Goal: Task Accomplishment & Management: Use online tool/utility

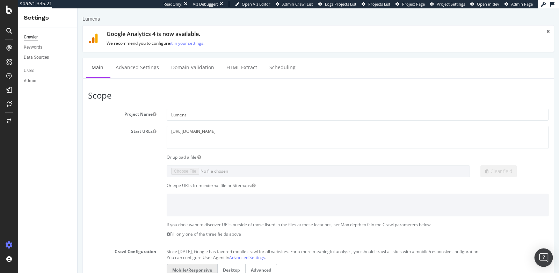
click at [541, 256] on img "Open Intercom Messenger" at bounding box center [543, 257] width 9 height 9
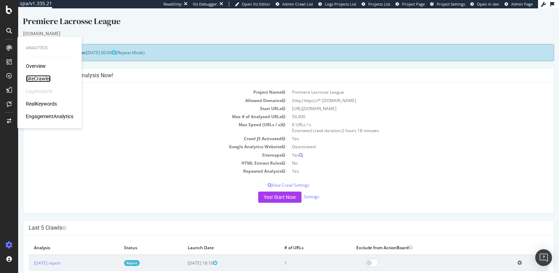
click at [29, 80] on div "SiteCrawler" at bounding box center [38, 78] width 25 height 7
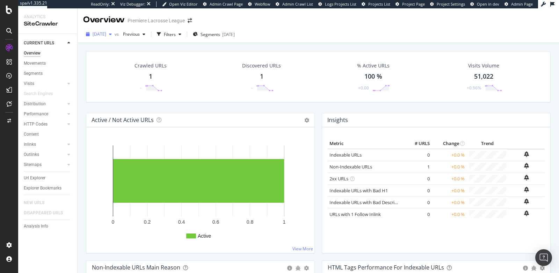
click at [104, 37] on div "[DATE]" at bounding box center [98, 34] width 31 height 10
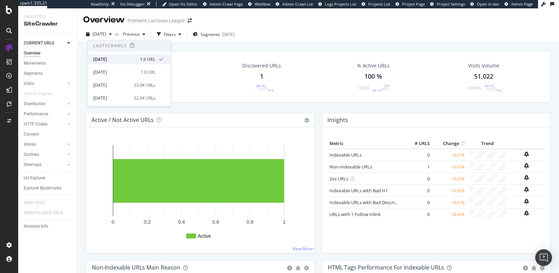
click at [112, 62] on div "[DATE]" at bounding box center [114, 59] width 43 height 6
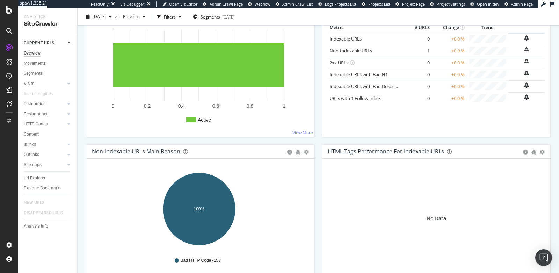
scroll to position [158, 0]
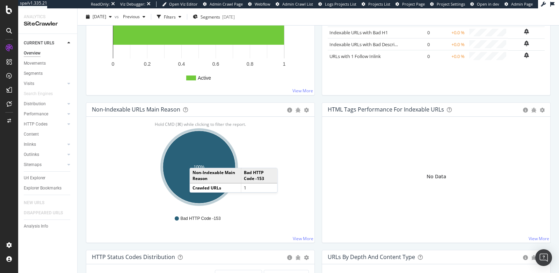
click at [196, 160] on ellipse "A chart." at bounding box center [199, 167] width 73 height 73
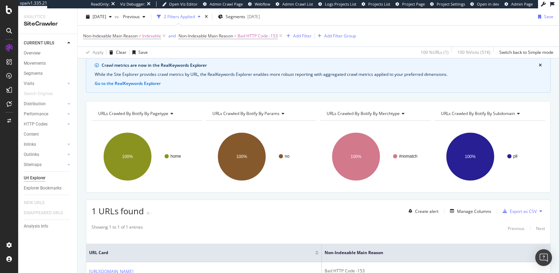
scroll to position [20, 0]
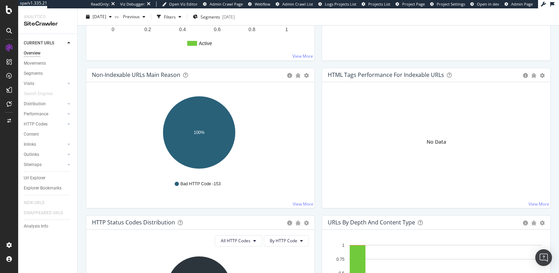
scroll to position [185, 0]
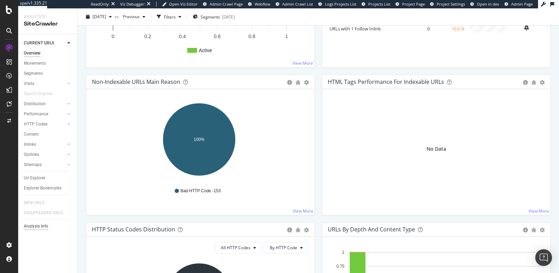
click at [38, 226] on div "Analysis Info" at bounding box center [36, 225] width 24 height 7
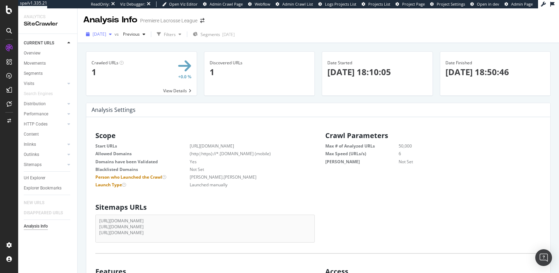
click at [102, 32] on span "[DATE]" at bounding box center [100, 34] width 14 height 6
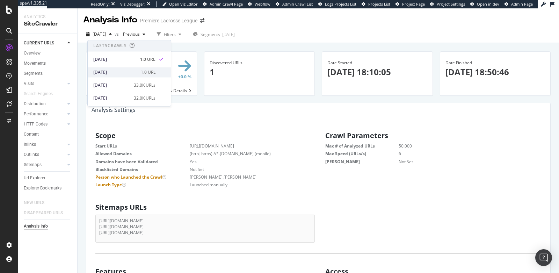
click at [117, 72] on div "[DATE]" at bounding box center [114, 72] width 43 height 6
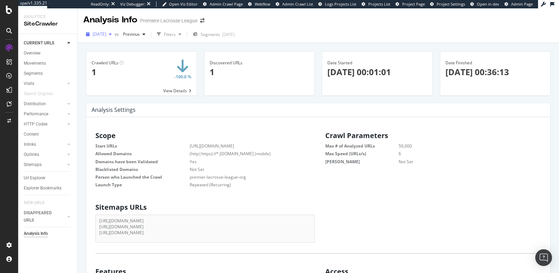
click at [106, 36] on span "[DATE]" at bounding box center [100, 34] width 14 height 6
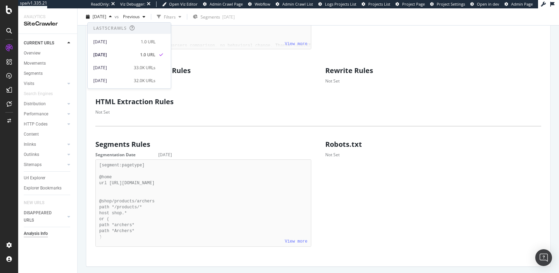
scroll to position [460, 0]
click at [118, 40] on div "[DATE]" at bounding box center [114, 41] width 43 height 6
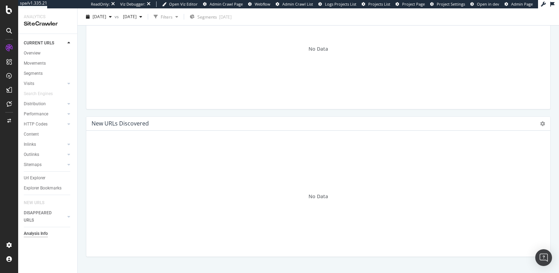
scroll to position [1071, 0]
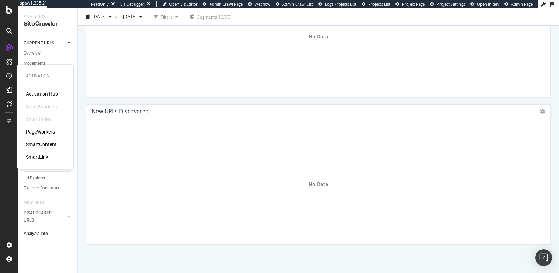
click at [34, 130] on div "PageWorkers" at bounding box center [40, 131] width 29 height 7
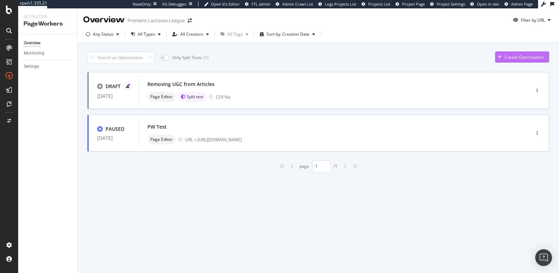
click at [506, 58] on div "Create Optimization" at bounding box center [523, 57] width 39 height 6
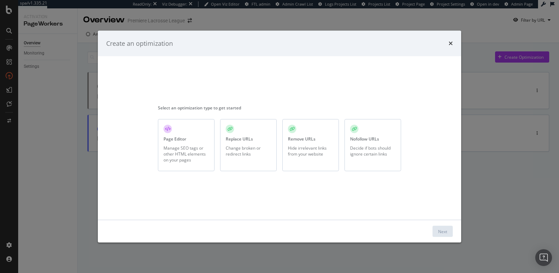
click at [244, 152] on div "Change broken or redirect links" at bounding box center [248, 151] width 45 height 12
click at [441, 231] on div "Next" at bounding box center [442, 231] width 9 height 6
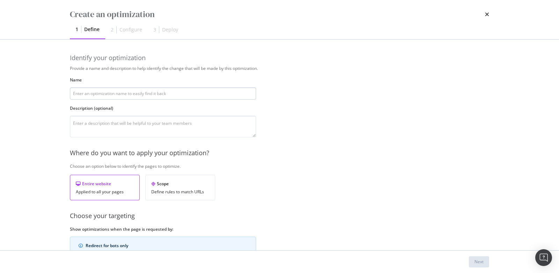
click at [182, 95] on input "modal" at bounding box center [163, 93] width 186 height 12
type input "PLL Hat & Jersey Collection Redirects"
click at [154, 126] on textarea "modal" at bounding box center [163, 127] width 186 height 22
click at [115, 123] on textarea "This PW optimization redirects 404 "tag" collection pages" at bounding box center [163, 127] width 186 height 22
click at [198, 126] on textarea "This PW optimization 301 redirects 404 "tag" collection pages" at bounding box center [163, 127] width 186 height 22
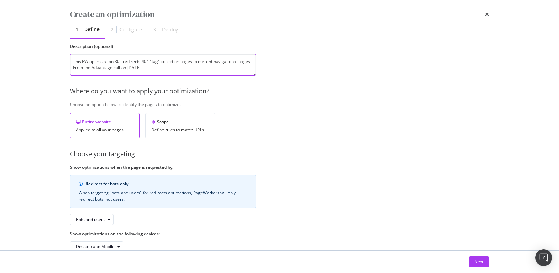
scroll to position [65, 0]
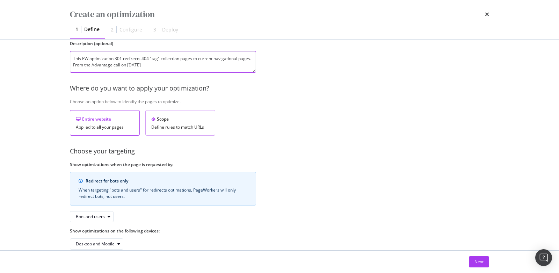
type textarea "This PW optimization 301 redirects 404 "tag" collection pages to current naviga…"
click at [170, 123] on div "Scope Define rules to match URLs" at bounding box center [180, 122] width 70 height 25
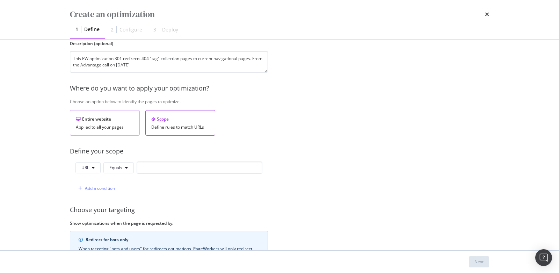
click at [111, 119] on div "Entire website" at bounding box center [105, 119] width 58 height 6
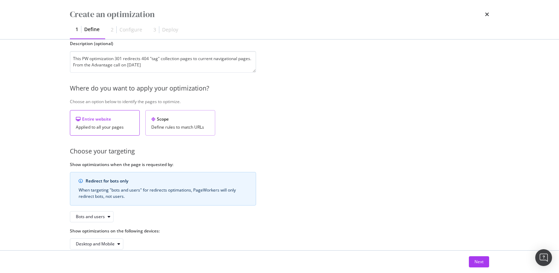
click at [166, 122] on div "Scope Define rules to match URLs" at bounding box center [180, 122] width 70 height 25
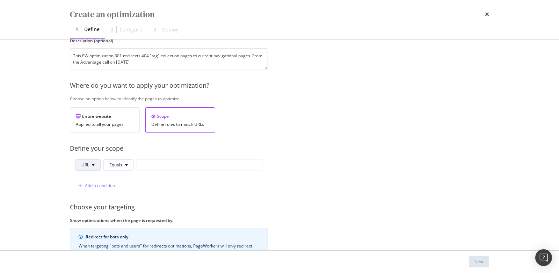
scroll to position [65, 0]
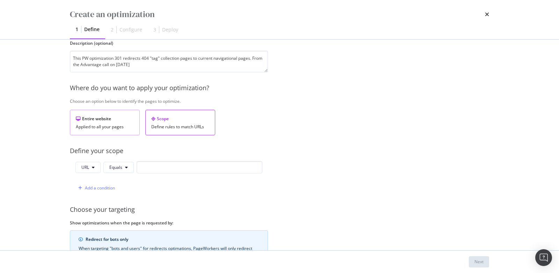
click at [109, 120] on div "Entire website" at bounding box center [105, 119] width 58 height 6
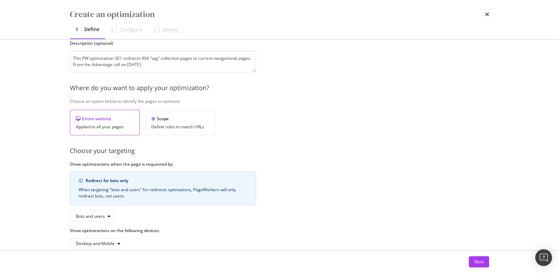
scroll to position [76, 0]
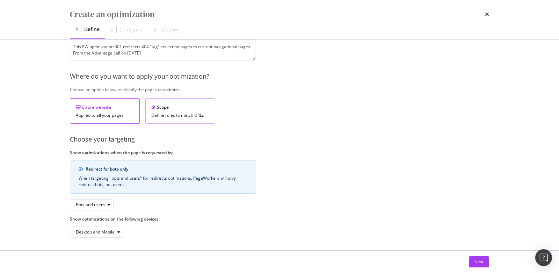
click at [170, 101] on div "Scope Define rules to match URLs" at bounding box center [180, 110] width 70 height 25
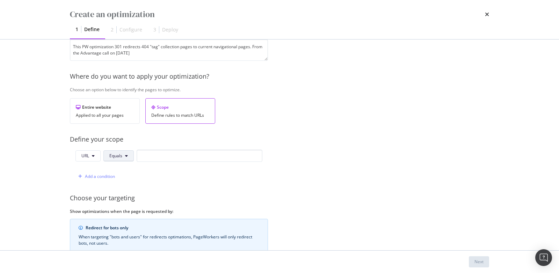
scroll to position [101, 0]
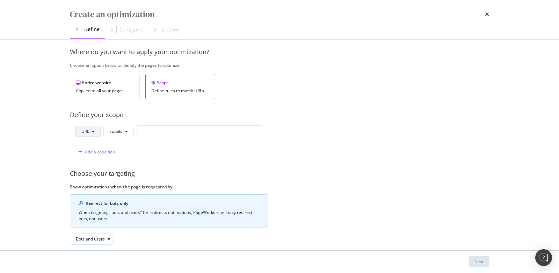
click at [89, 129] on span "URL" at bounding box center [85, 131] width 8 height 6
click at [55, 139] on div "Create an optimization 1 Define 2 Configure 3 Deploy Identify your optimization…" at bounding box center [279, 136] width 559 height 273
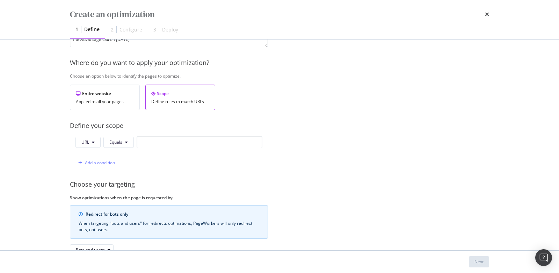
scroll to position [135, 0]
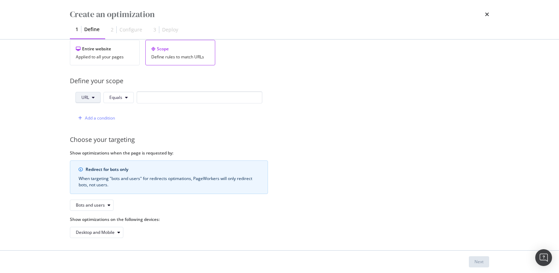
click at [92, 96] on icon "modal" at bounding box center [93, 97] width 3 height 4
click at [59, 117] on div "Identify your optimization Provide a name and description to help identify the …" at bounding box center [279, 144] width 447 height 211
click at [120, 98] on span "Equals" at bounding box center [115, 97] width 13 height 6
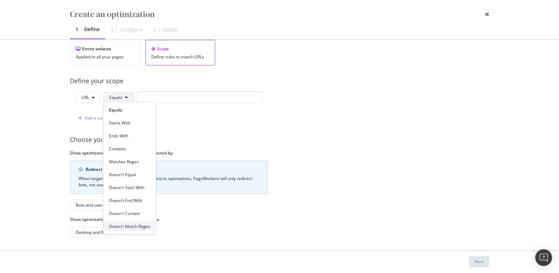
click at [124, 226] on span "Doesn't Match Regex" at bounding box center [129, 226] width 41 height 6
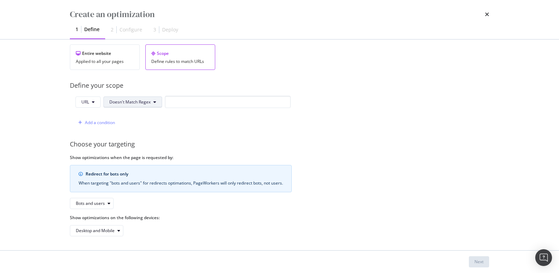
click at [126, 99] on span "Doesn't Match Regex" at bounding box center [129, 102] width 41 height 6
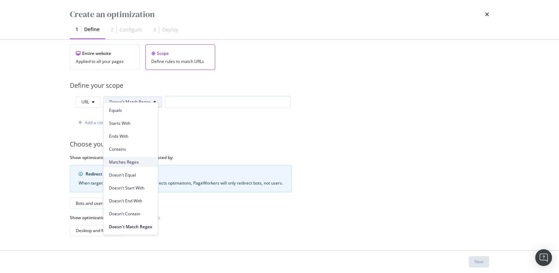
click at [126, 162] on span "Matches Regex" at bounding box center [130, 162] width 43 height 6
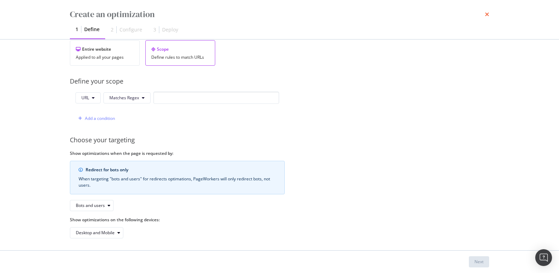
click at [485, 13] on icon "times" at bounding box center [487, 15] width 4 height 6
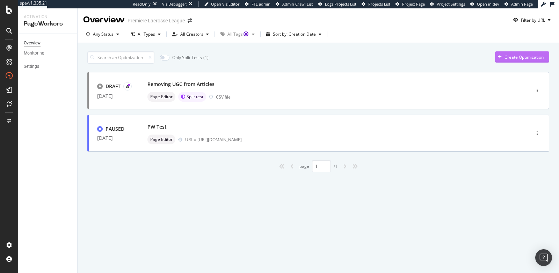
click at [503, 57] on div "button" at bounding box center [499, 57] width 9 height 4
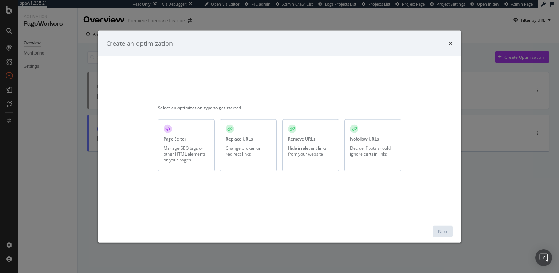
click at [307, 164] on div "Remove URLs Hide irrelevant links from your website" at bounding box center [310, 145] width 57 height 52
click at [241, 148] on div "Change broken or redirect links" at bounding box center [248, 151] width 45 height 12
click at [235, 148] on div "Change broken or redirect links" at bounding box center [248, 151] width 45 height 12
click at [444, 231] on div "Next" at bounding box center [442, 231] width 9 height 6
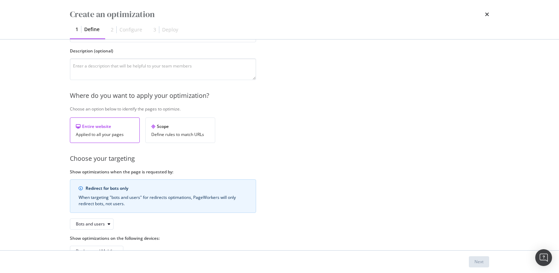
scroll to position [76, 0]
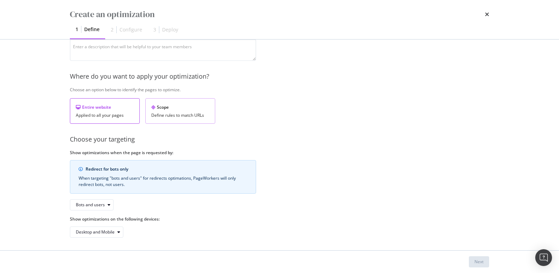
click at [190, 113] on div "Define rules to match URLs" at bounding box center [180, 115] width 58 height 5
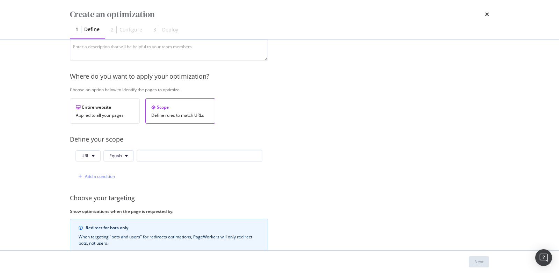
scroll to position [84, 0]
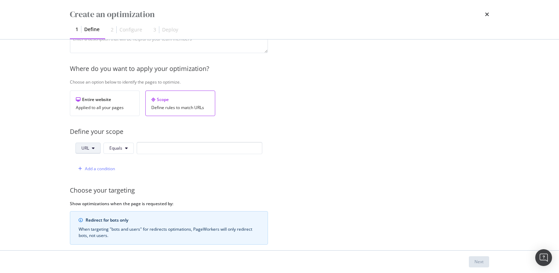
click at [83, 145] on span "URL" at bounding box center [85, 148] width 8 height 6
click at [155, 167] on div "Add a condition" at bounding box center [168, 168] width 187 height 12
click at [121, 145] on span "Equals" at bounding box center [115, 148] width 13 height 6
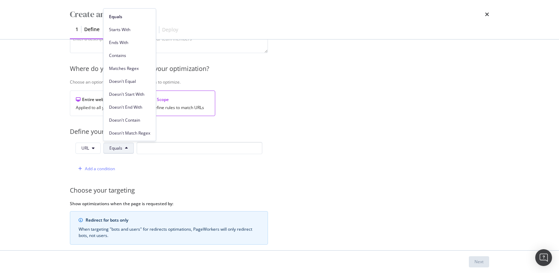
click at [222, 157] on div "URL Equals Add a condition" at bounding box center [169, 158] width 198 height 33
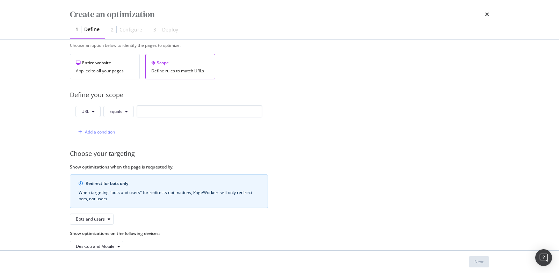
scroll to position [135, 0]
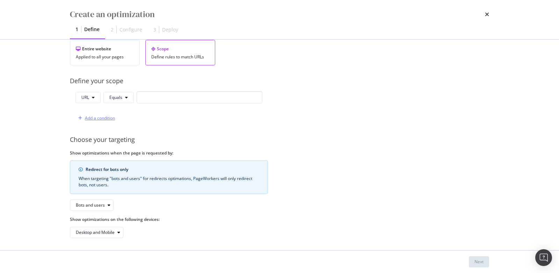
click at [100, 118] on div "Add a condition" at bounding box center [100, 118] width 30 height 6
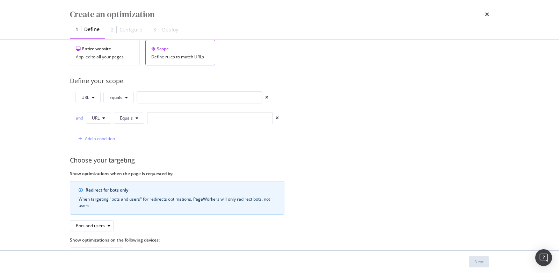
click at [76, 116] on div "and" at bounding box center [79, 118] width 8 height 6
click at [101, 139] on div "Add a condition" at bounding box center [100, 138] width 30 height 6
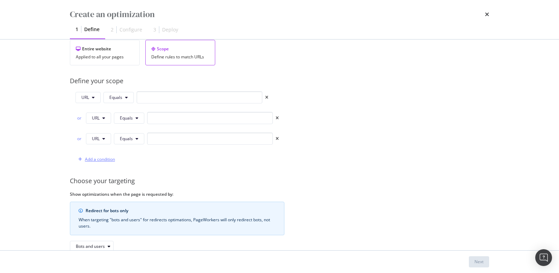
click at [96, 156] on div "Add a condition" at bounding box center [100, 159] width 30 height 6
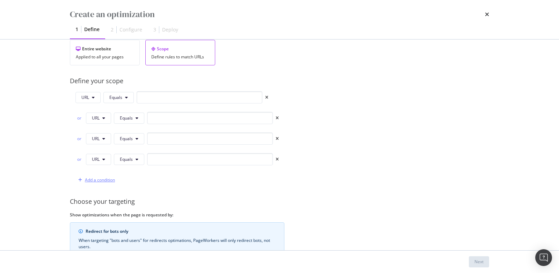
click at [96, 177] on div "Add a condition" at bounding box center [100, 180] width 30 height 6
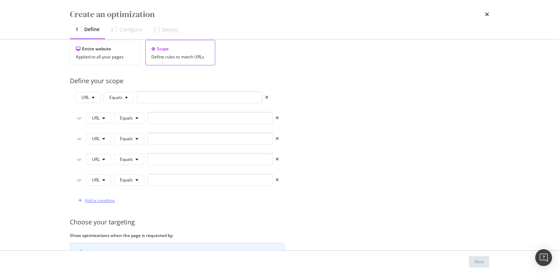
click at [96, 197] on div "Add a condition" at bounding box center [100, 200] width 30 height 6
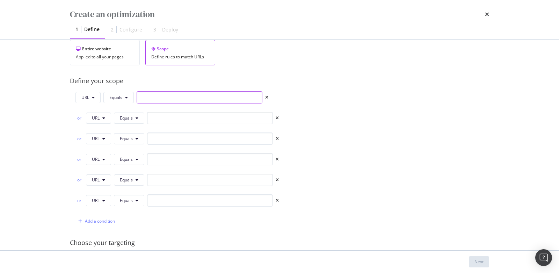
click at [156, 94] on input "modal" at bounding box center [200, 97] width 126 height 12
click at [116, 97] on span "Equals" at bounding box center [115, 97] width 13 height 6
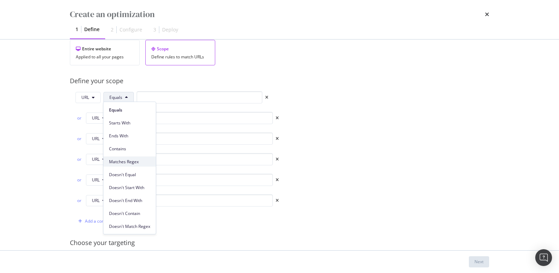
click at [129, 162] on span "Matches Regex" at bounding box center [129, 161] width 41 height 6
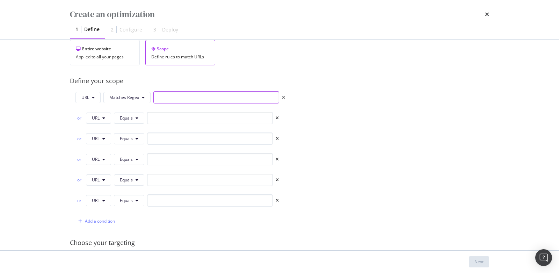
click at [161, 101] on input "modal" at bounding box center [216, 97] width 126 height 12
paste input "^https:\/\/shop\.premierlacrosseleague\.com\/collections\/(?:mini-stick|jerseys…"
click at [247, 95] on input "modal" at bounding box center [216, 97] width 126 height 12
drag, startPoint x: 270, startPoint y: 95, endPoint x: 151, endPoint y: 93, distance: 119.1
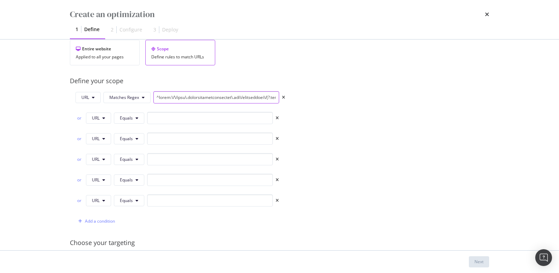
click at [151, 93] on div "URL Matches Regex" at bounding box center [180, 97] width 210 height 12
click at [246, 97] on input "modal" at bounding box center [216, 97] width 126 height 12
drag, startPoint x: 243, startPoint y: 96, endPoint x: 131, endPoint y: 94, distance: 112.8
click at [131, 94] on div "URL Matches Regex" at bounding box center [180, 97] width 210 height 12
type input "\/collections\/(?:mini-stick|jerseys|mini-sticks-1|champion-indigenous-heritage…"
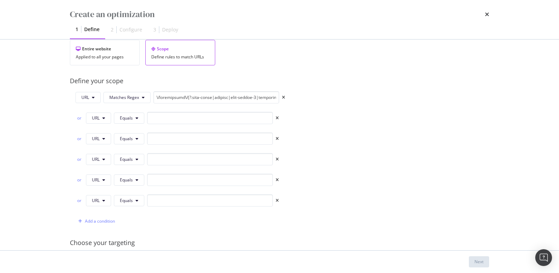
click at [295, 130] on div "Provide a name and description to help identify the change that will be made by…" at bounding box center [279, 136] width 419 height 410
click at [277, 117] on icon "times" at bounding box center [277, 118] width 3 height 4
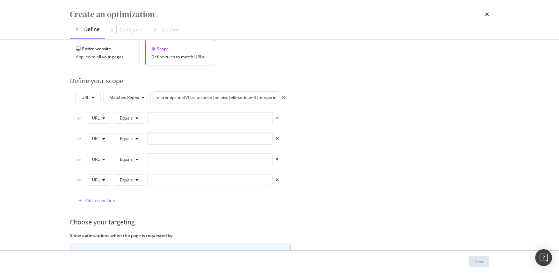
click at [277, 117] on icon "times" at bounding box center [277, 118] width 3 height 4
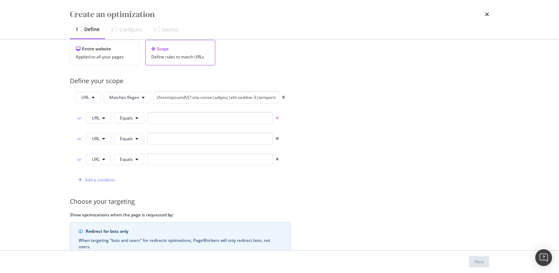
click at [277, 117] on icon "times" at bounding box center [277, 118] width 3 height 4
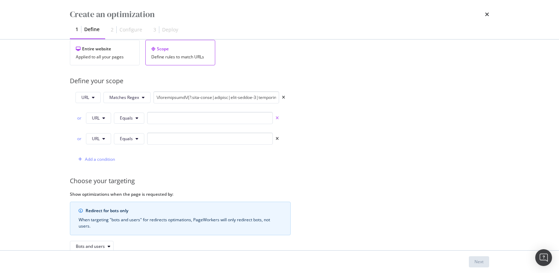
click at [277, 117] on icon "times" at bounding box center [277, 118] width 3 height 4
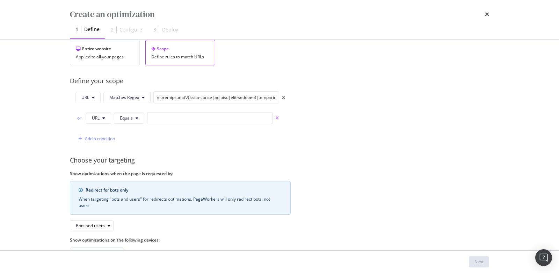
click at [277, 117] on icon "times" at bounding box center [277, 118] width 3 height 4
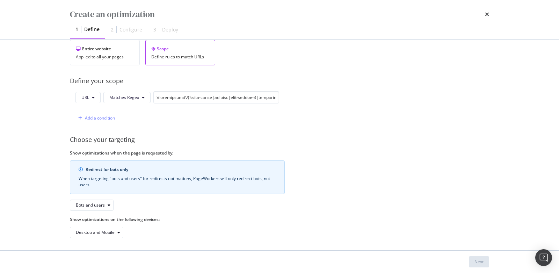
scroll to position [141, 0]
click at [350, 168] on div "Provide a name and description to help identify the change that will be made by…" at bounding box center [279, 82] width 419 height 307
click at [246, 121] on div "Provide a name and description to help identify the change that will be made by…" at bounding box center [279, 82] width 419 height 307
click at [87, 201] on div "Bots and users" at bounding box center [90, 203] width 29 height 4
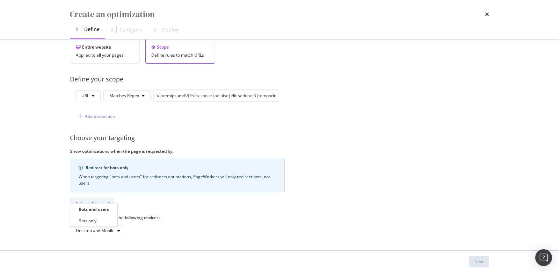
click at [87, 201] on div "Bots and users" at bounding box center [90, 203] width 29 height 4
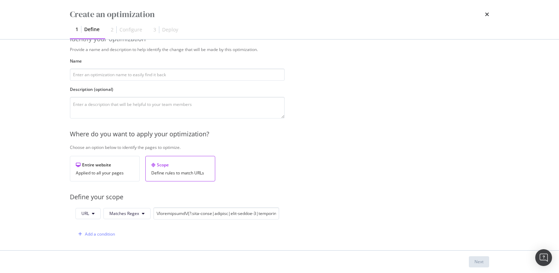
scroll to position [16, 0]
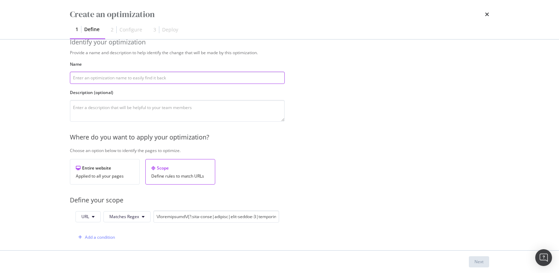
click at [152, 78] on input "modal" at bounding box center [177, 78] width 215 height 12
type input "Redirecting 404 Pages with Equity"
click at [156, 116] on textarea "modal" at bounding box center [177, 111] width 215 height 22
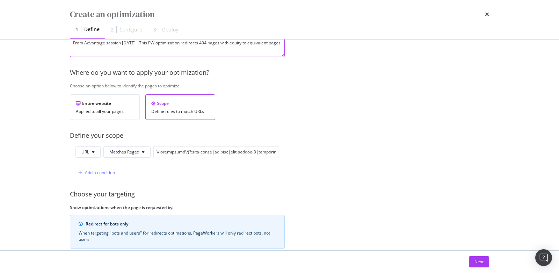
scroll to position [141, 0]
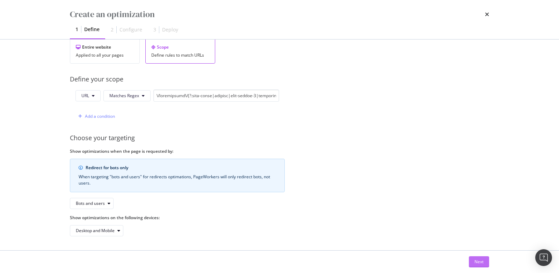
type textarea "From Advantage session [DATE] - This PW optimization redirects 404 pages with e…"
click at [480, 261] on div "Next" at bounding box center [478, 261] width 9 height 6
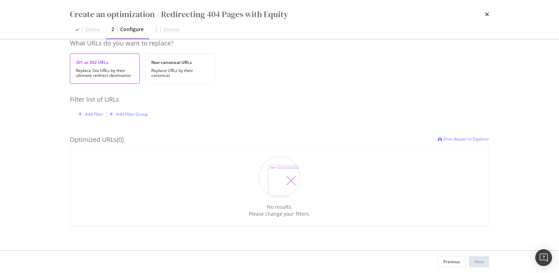
scroll to position [0, 0]
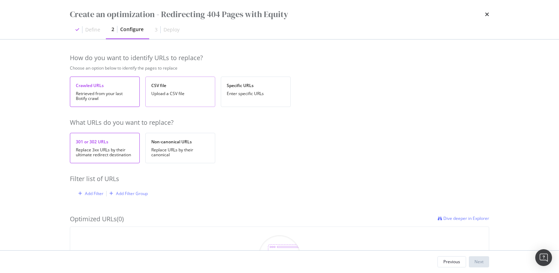
click at [175, 89] on div "CSV file Upload a CSV file" at bounding box center [180, 91] width 70 height 30
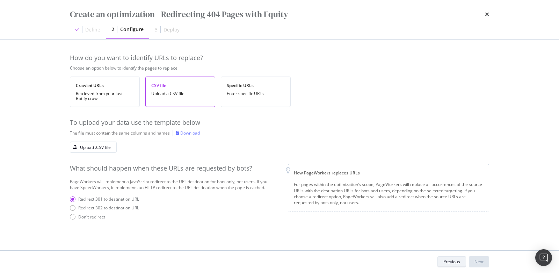
click at [449, 265] on div "Previous" at bounding box center [451, 262] width 17 height 10
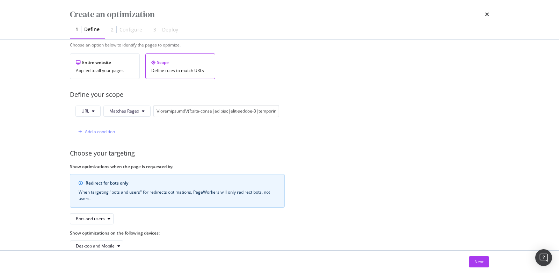
scroll to position [121, 0]
click at [88, 110] on span "URL" at bounding box center [85, 111] width 8 height 6
click at [126, 111] on span "Matches Regex" at bounding box center [124, 111] width 30 height 6
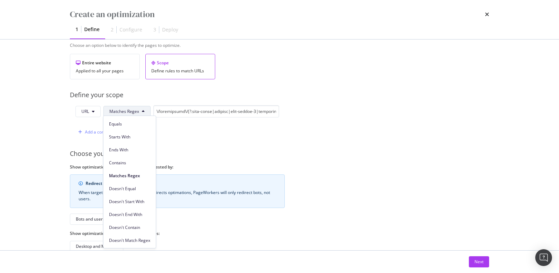
click at [205, 131] on div "Add a condition" at bounding box center [177, 132] width 204 height 12
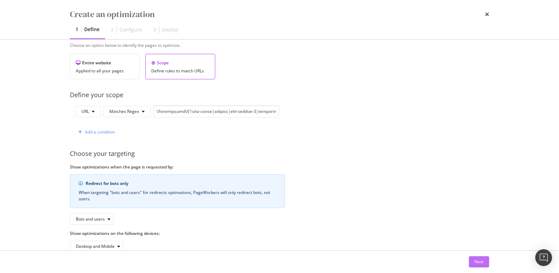
click at [476, 263] on div "Next" at bounding box center [478, 261] width 9 height 6
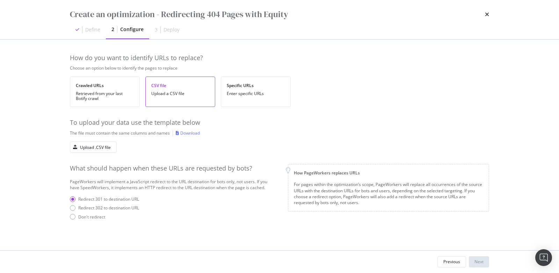
click at [197, 130] on div "Download" at bounding box center [190, 133] width 20 height 6
click at [102, 147] on div "Upload .CSV file" at bounding box center [95, 147] width 31 height 6
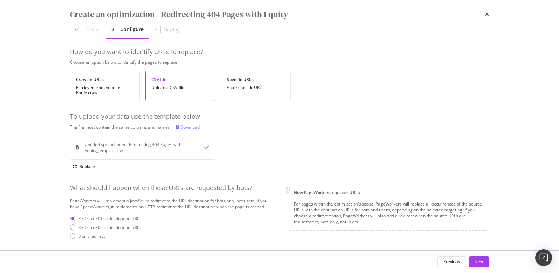
scroll to position [11, 0]
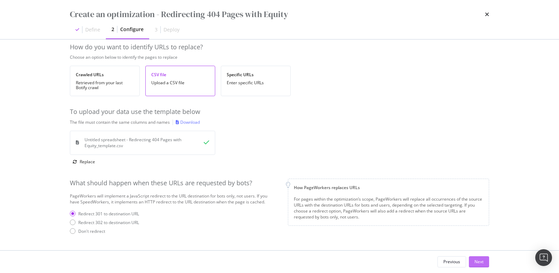
click at [474, 258] on div "Next" at bounding box center [478, 261] width 9 height 6
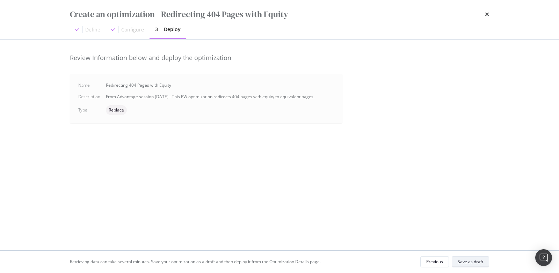
scroll to position [0, 0]
click at [466, 263] on div "Save as draft" at bounding box center [469, 261] width 25 height 6
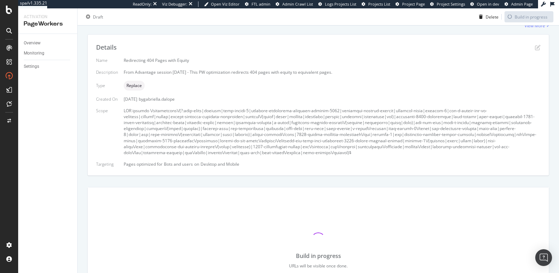
scroll to position [141, 0]
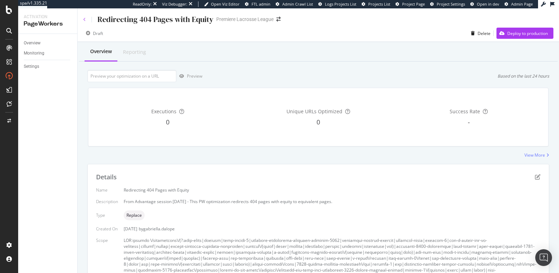
click at [85, 20] on icon at bounding box center [84, 19] width 3 height 4
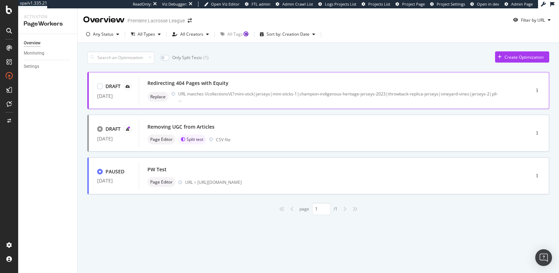
click at [351, 88] on div "Redirecting 404 Pages with Equity" at bounding box center [323, 83] width 353 height 10
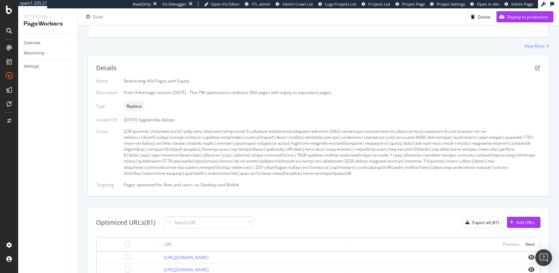
scroll to position [96, 0]
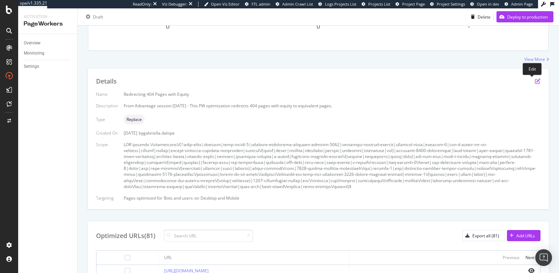
click at [535, 79] on icon "pen-to-square" at bounding box center [538, 81] width 6 height 6
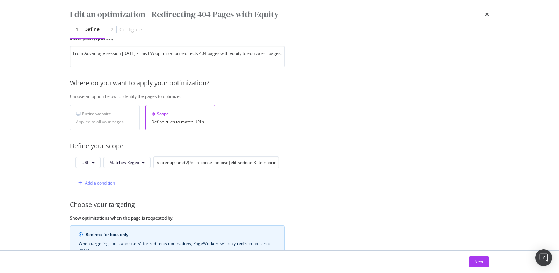
scroll to position [141, 0]
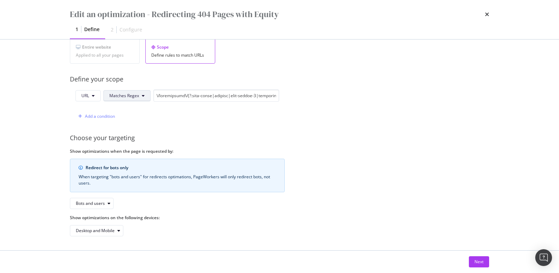
click at [117, 93] on button "Matches Regex" at bounding box center [126, 95] width 47 height 11
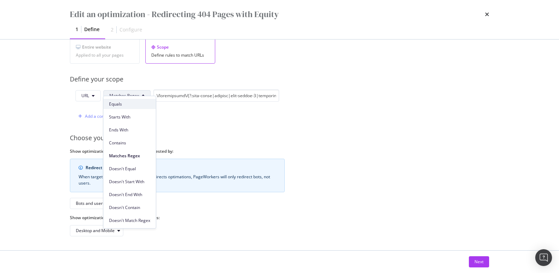
click at [117, 104] on span "Equals" at bounding box center [129, 104] width 41 height 6
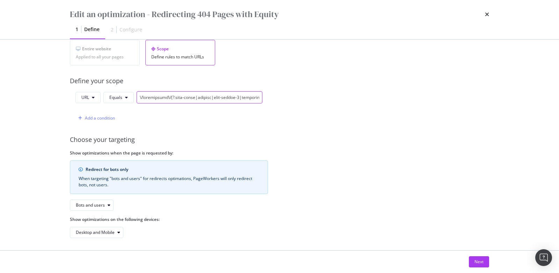
click at [162, 97] on input "modal" at bounding box center [200, 97] width 126 height 12
click at [120, 97] on span "Equals" at bounding box center [115, 97] width 13 height 6
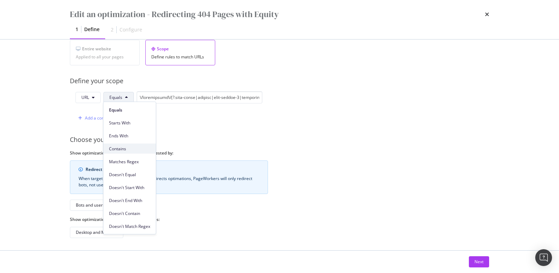
click at [122, 151] on span "Contains" at bounding box center [129, 148] width 41 height 6
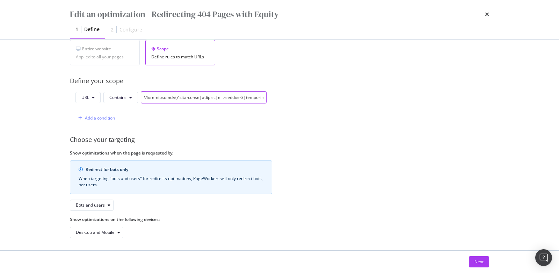
click at [161, 95] on input "modal" at bounding box center [204, 97] width 126 height 12
type input "[DOMAIN_NAME]"
click at [474, 262] on div "Next" at bounding box center [478, 261] width 9 height 6
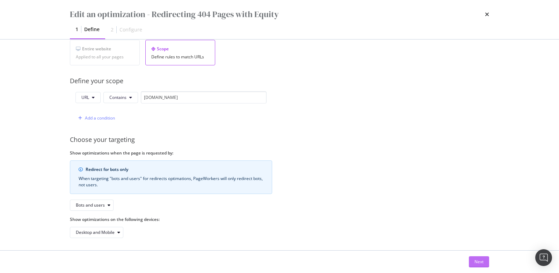
scroll to position [0, 0]
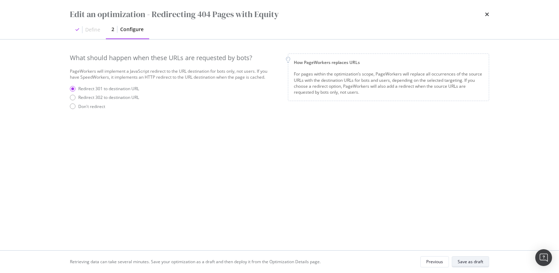
click at [469, 259] on div "Save as draft" at bounding box center [469, 261] width 25 height 6
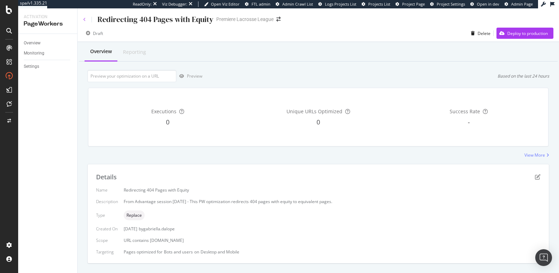
click at [86, 18] on icon at bounding box center [84, 19] width 3 height 4
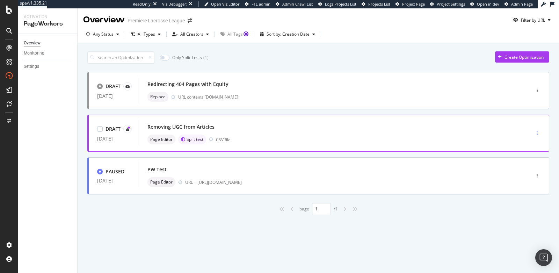
click at [537, 133] on icon "button" at bounding box center [536, 133] width 1 height 4
click at [523, 148] on div "Edit" at bounding box center [525, 145] width 32 height 9
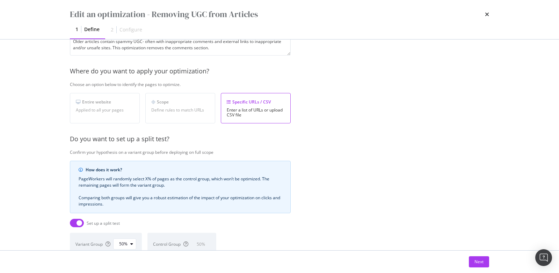
scroll to position [83, 0]
click at [179, 109] on div "Define rules to match URLs" at bounding box center [180, 109] width 58 height 5
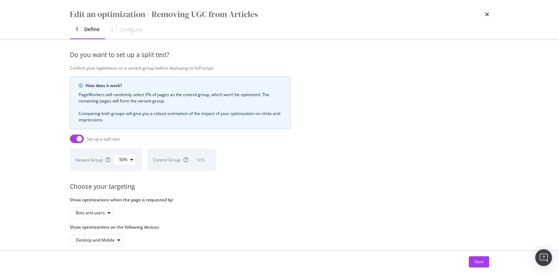
scroll to position [180, 0]
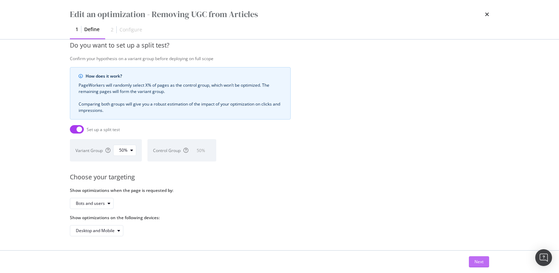
click at [475, 261] on div "Next" at bounding box center [478, 261] width 9 height 6
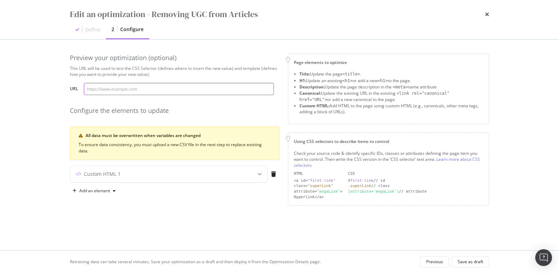
click at [206, 90] on input "modal" at bounding box center [179, 89] width 190 height 12
click at [488, 15] on icon "times" at bounding box center [487, 15] width 4 height 6
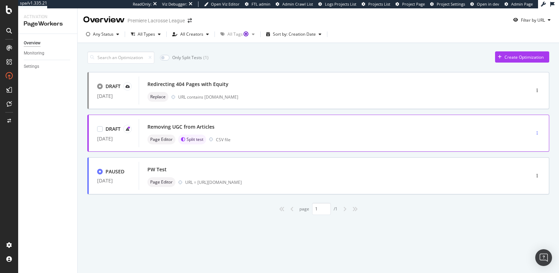
click at [538, 134] on div "button" at bounding box center [537, 133] width 7 height 4
click at [522, 181] on div "Delete" at bounding box center [525, 180] width 32 height 9
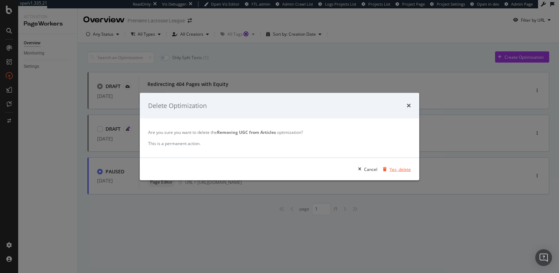
click at [393, 167] on div "Yes, delete" at bounding box center [399, 169] width 21 height 6
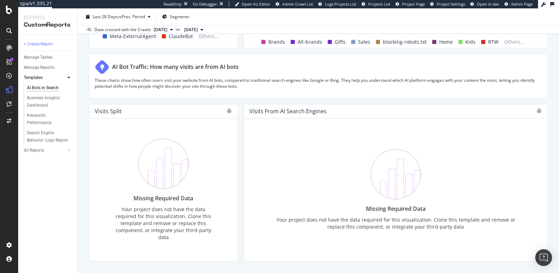
scroll to position [1209, 0]
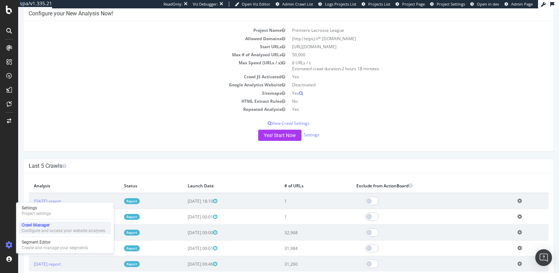
scroll to position [69, 0]
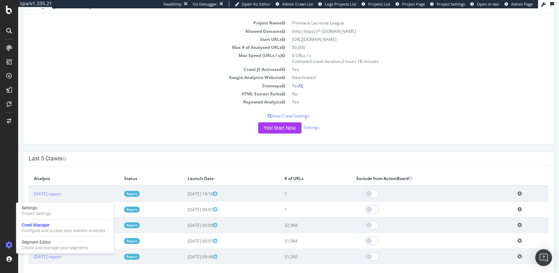
click at [139, 120] on div "Project Name Premiere Lacrosse League Allowed Domains (http|https)://*.premierl…" at bounding box center [288, 79] width 530 height 130
click at [119, 225] on td "2025 Aug. 1st report" at bounding box center [74, 225] width 90 height 16
click at [60, 225] on link "2025 Aug. 1st report" at bounding box center [47, 225] width 27 height 6
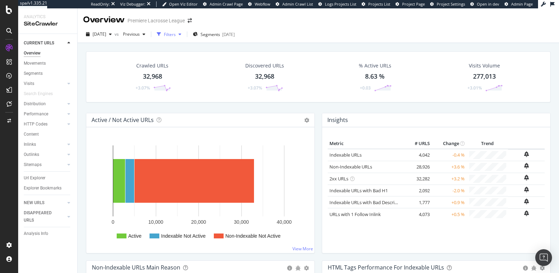
click at [176, 33] on div "Filters" at bounding box center [170, 34] width 12 height 6
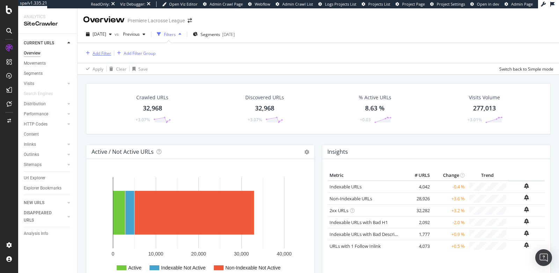
click at [99, 54] on div "Add Filter" at bounding box center [102, 53] width 19 height 6
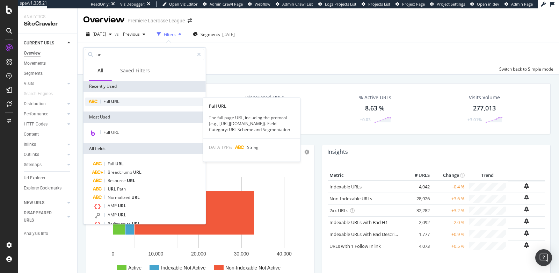
type input "url"
click at [113, 103] on span "URL" at bounding box center [115, 101] width 8 height 6
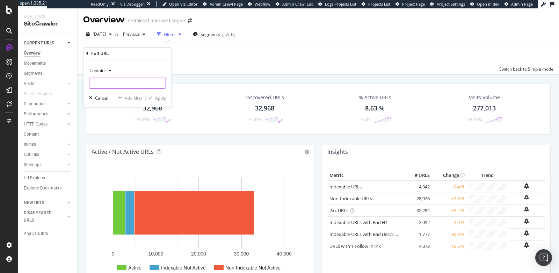
click at [122, 83] on input "text" at bounding box center [127, 83] width 76 height 11
type input "/hats/"
click at [158, 96] on div "Apply" at bounding box center [160, 98] width 11 height 6
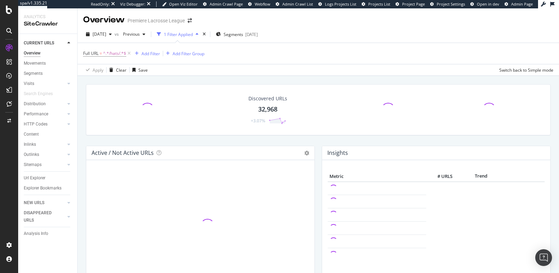
click at [42, 174] on div "Url Explorer" at bounding box center [50, 178] width 53 height 10
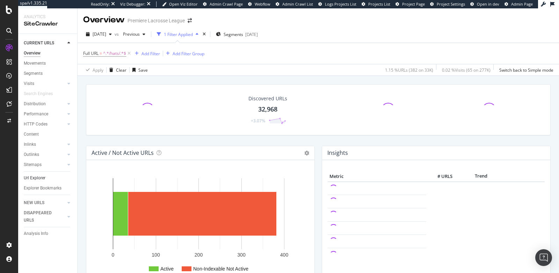
click at [45, 176] on link "Url Explorer" at bounding box center [48, 177] width 49 height 7
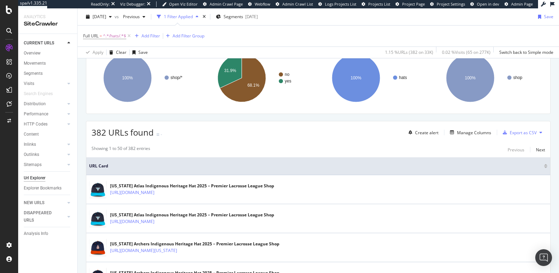
scroll to position [108, 0]
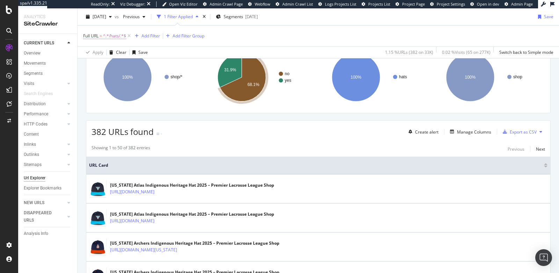
click at [112, 39] on span "^.*/hats/.*$" at bounding box center [114, 36] width 23 height 10
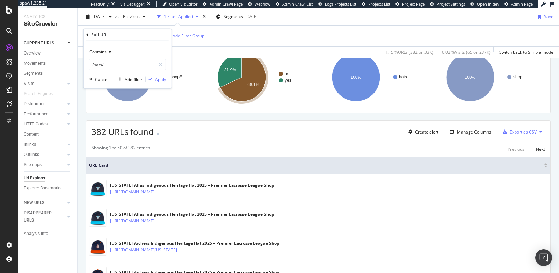
click at [101, 53] on span "Contains" at bounding box center [97, 52] width 17 height 6
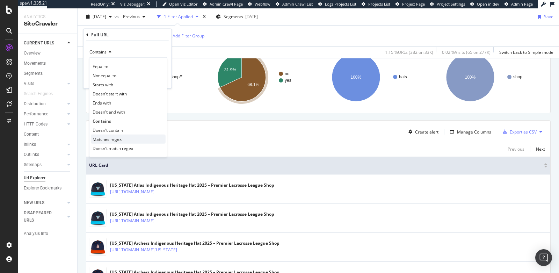
click at [110, 138] on span "Matches regex" at bounding box center [107, 139] width 29 height 6
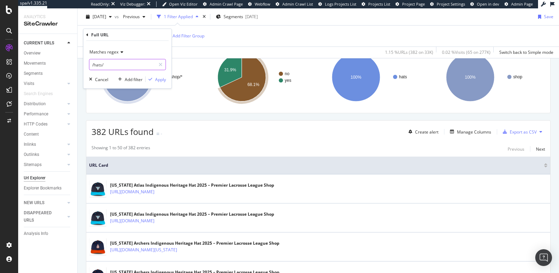
click at [118, 65] on input "/hats/" at bounding box center [122, 64] width 66 height 11
paste input "^https:\/\/shop\.premierlacrosseleague\.com\/collections\/(?:hats\/(cannons|red…"
type input "^https:\/\/shop\.premierlacrosseleague\.com\/collections\/(?:hats\/(cannons|red…"
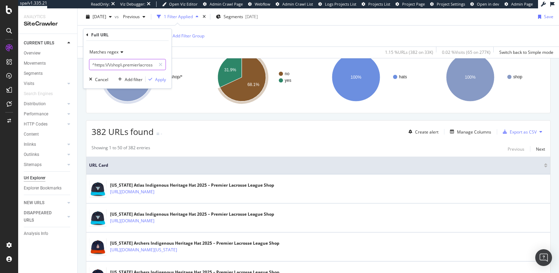
scroll to position [0, 383]
click at [158, 79] on div "Apply" at bounding box center [160, 79] width 11 height 6
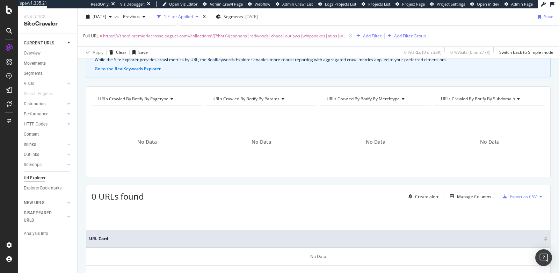
scroll to position [41, 0]
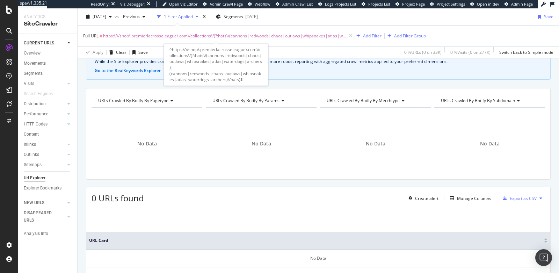
click at [263, 36] on span "https:\/\/shop\.premierlacrosseleague\.com\/collections\/(?:hats\/(cannons|redw…" at bounding box center [225, 36] width 244 height 10
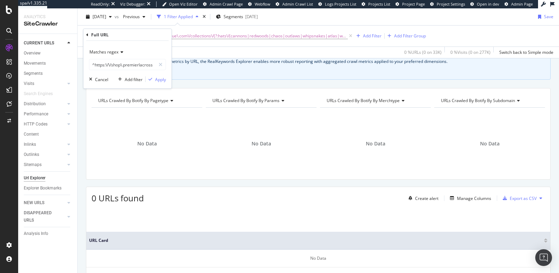
click at [112, 52] on span "Matches regex" at bounding box center [103, 52] width 29 height 6
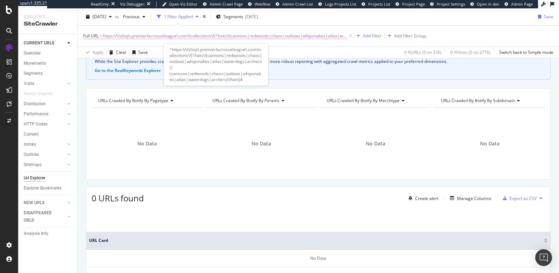
click at [216, 32] on span "https:\/\/shop\.premierlacrosseleague\.com\/collections\/(?:hats\/(cannons|redw…" at bounding box center [225, 36] width 244 height 10
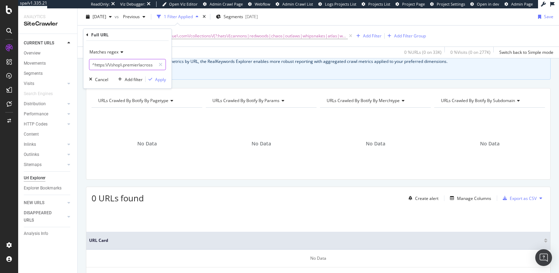
click at [117, 63] on input "^https:\/\/shop\.premierlacrosseleague\.com\/collections\/(?:hats\/(cannons|red…" at bounding box center [122, 64] width 66 height 11
click at [125, 64] on input "^https:\/\/shop\.premierlacrosseleague\.com\/collections\/(?:hats\/(cannons|red…" at bounding box center [122, 64] width 66 height 11
drag, startPoint x: 127, startPoint y: 65, endPoint x: 86, endPoint y: 61, distance: 41.4
click at [86, 61] on div "Matches regex ^https:\/\/shop\.premierlacrosseleague\.com\/collections\/(?:hats…" at bounding box center [127, 64] width 88 height 47
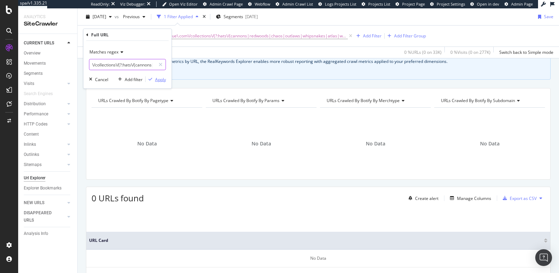
type input "\/collections\/(?:hats\/(cannons|redwoods|chaos|outlaws|whipsnakes|atlas|waterd…"
click at [158, 78] on div "Apply" at bounding box center [160, 79] width 11 height 6
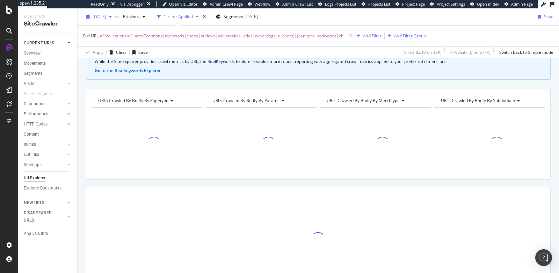
click at [103, 15] on span "[DATE]" at bounding box center [100, 17] width 14 height 6
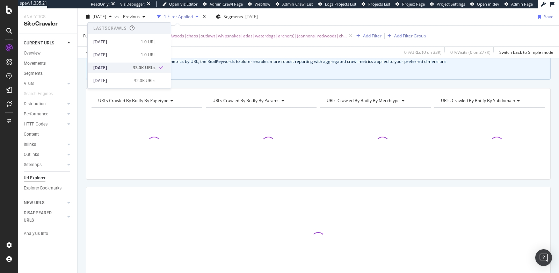
click at [113, 67] on div "[DATE]" at bounding box center [110, 67] width 35 height 6
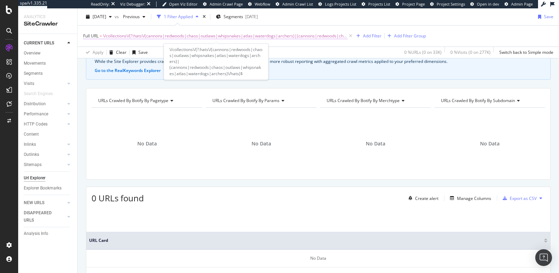
click at [179, 34] on span "\/collections\/(?:hats\/(cannons|redwoods|chaos|outlaws|whipsnakes|atlas|waterd…" at bounding box center [225, 36] width 244 height 10
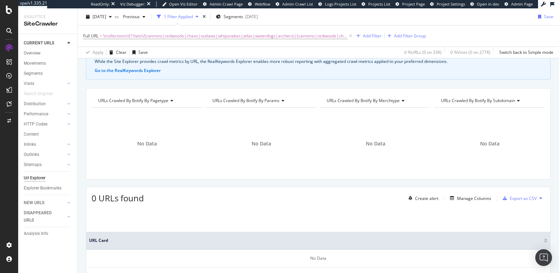
click at [212, 74] on div "Crawl metrics are now in the RealKeywords Explorer While the Site Explorer prov…" at bounding box center [318, 61] width 464 height 36
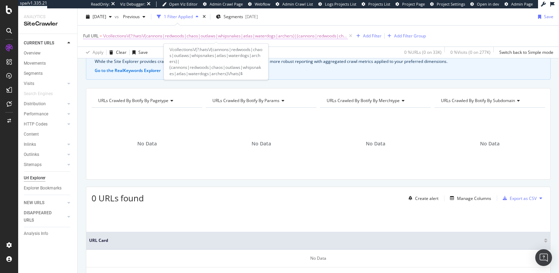
click at [166, 34] on span "\/collections\/(?:hats\/(cannons|redwoods|chaos|outlaws|whipsnakes|atlas|waterd…" at bounding box center [225, 36] width 244 height 10
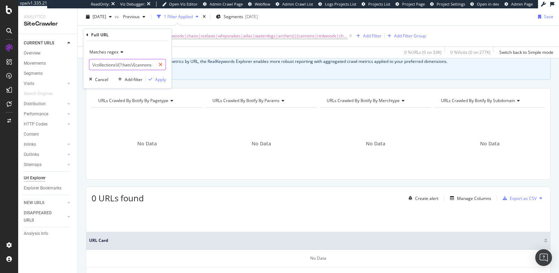
click at [163, 64] on div at bounding box center [160, 64] width 10 height 11
click at [155, 65] on input "text" at bounding box center [127, 64] width 76 height 11
type input "collections/hats/outlaws"
click at [159, 78] on div "Apply" at bounding box center [160, 79] width 11 height 6
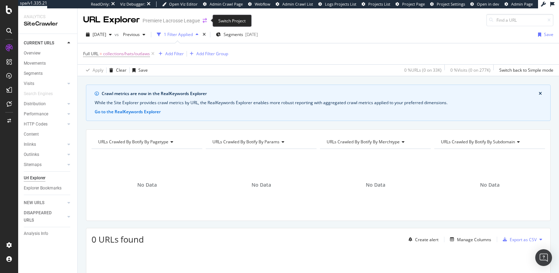
click at [203, 20] on icon "arrow-right-arrow-left" at bounding box center [205, 20] width 4 height 5
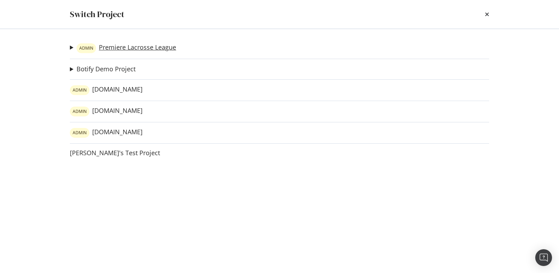
click at [152, 50] on link "ADMIN Premiere Lacrosse League" at bounding box center [126, 48] width 100 height 10
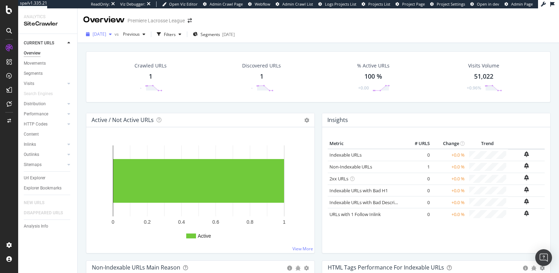
click at [106, 37] on div "[DATE]" at bounding box center [98, 34] width 31 height 10
click at [98, 87] on div "[DATE]" at bounding box center [111, 85] width 36 height 6
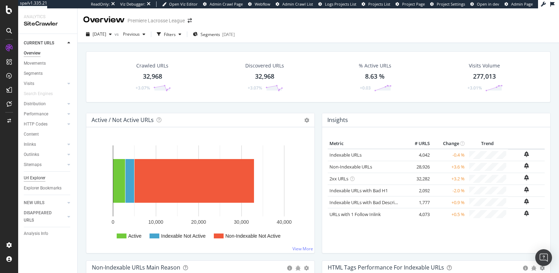
click at [41, 177] on div "Url Explorer" at bounding box center [35, 177] width 22 height 7
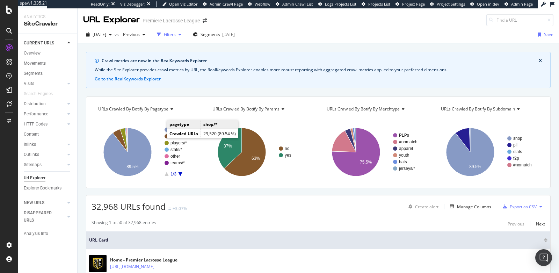
click at [175, 31] on div "Filters" at bounding box center [170, 34] width 12 height 6
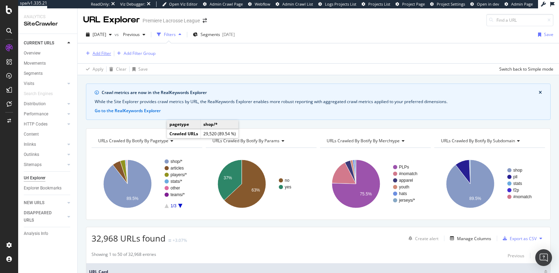
click at [102, 53] on div "Add Filter" at bounding box center [102, 53] width 19 height 6
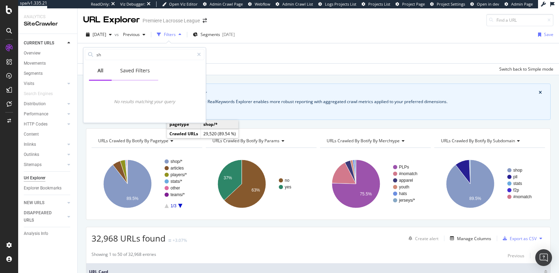
type input "s"
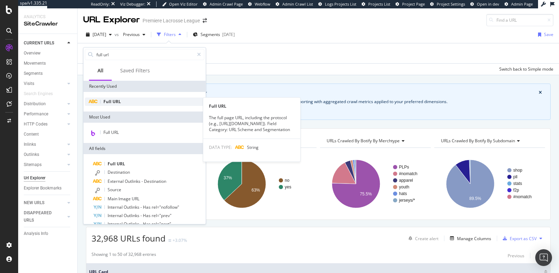
type input "full url"
click at [115, 100] on span "URL" at bounding box center [116, 101] width 8 height 6
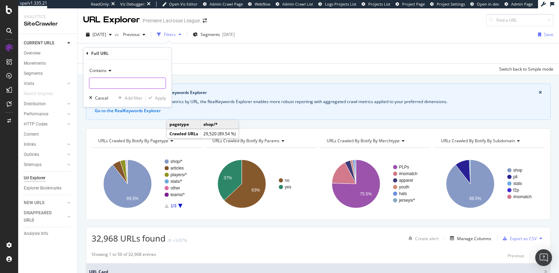
click at [109, 81] on input "text" at bounding box center [127, 83] width 76 height 11
type input "shop.premier"
click at [156, 95] on div "Apply" at bounding box center [160, 98] width 11 height 6
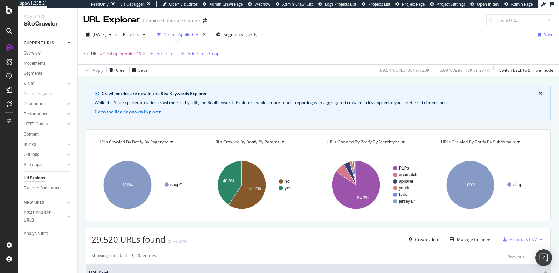
click at [116, 53] on span "^.*shop.premier.*$" at bounding box center [122, 54] width 38 height 10
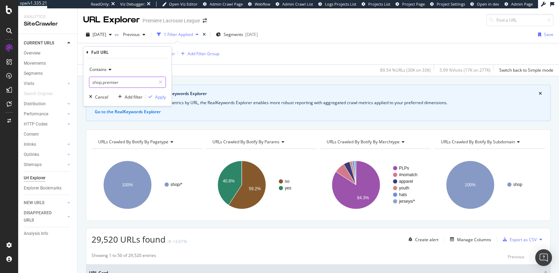
click at [116, 84] on input "shop.premier" at bounding box center [122, 81] width 66 height 11
type input "collections/hats/cannons"
click at [156, 93] on button "Apply" at bounding box center [156, 96] width 20 height 7
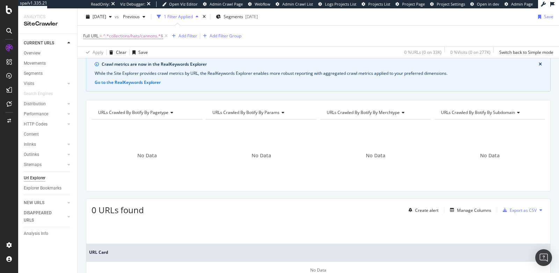
scroll to position [21, 0]
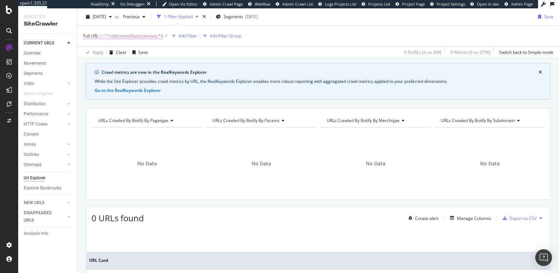
click at [123, 33] on span "^.*collections/hats/cannons.*$" at bounding box center [133, 36] width 60 height 10
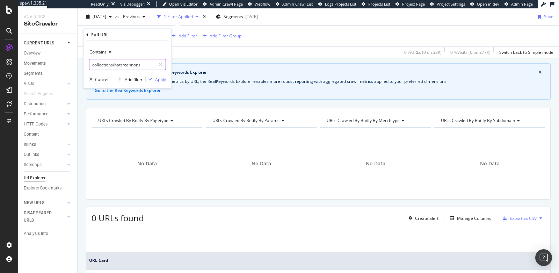
click at [126, 64] on input "collections/hats/cannons" at bounding box center [122, 64] width 66 height 11
click at [132, 66] on input "boston-cannons" at bounding box center [122, 64] width 66 height 11
type input "boston-cannons-hats"
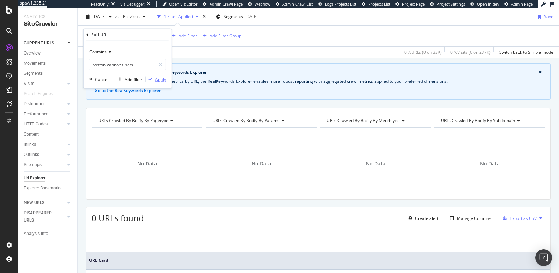
click at [156, 77] on div "Apply" at bounding box center [160, 79] width 11 height 6
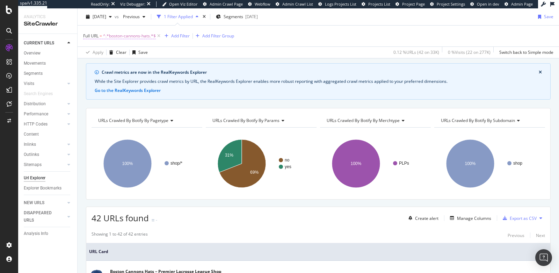
click at [109, 36] on span "^.*boston-cannons-hats.*$" at bounding box center [129, 36] width 53 height 10
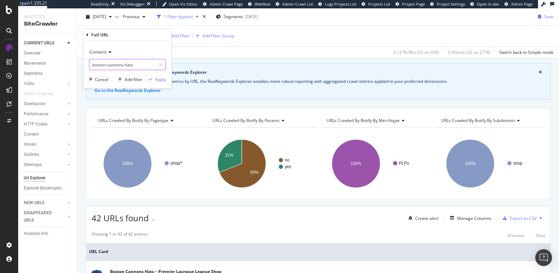
click at [104, 62] on input "boston-cannons-hats" at bounding box center [122, 64] width 66 height 11
paste input "https://shop.premierlacrosseleague.com/collections/hats/cannon"
type input "https://shop.premierlacrosseleague.com/collections/hats/cannons"
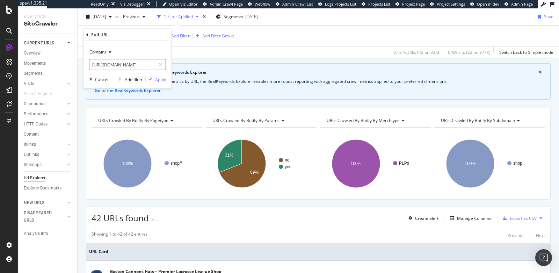
scroll to position [0, 68]
click at [155, 82] on button "Apply" at bounding box center [156, 79] width 20 height 7
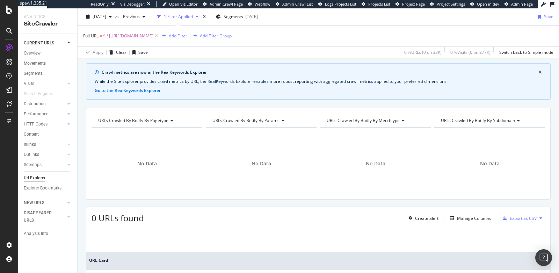
click at [141, 34] on span "^.*https://shop.premierlacrosseleague.com/collections/hats/cannons.*$" at bounding box center [128, 36] width 50 height 10
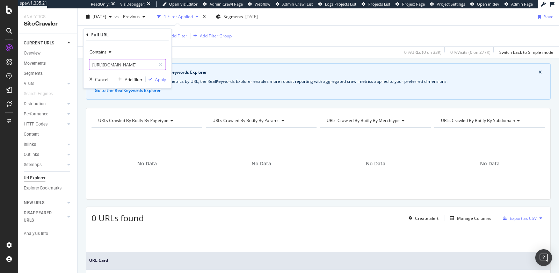
click at [131, 61] on input "https://shop.premierlacrosseleague.com/collections/hats/cannons" at bounding box center [122, 64] width 66 height 11
type input "premierlacrossleague.com"
click at [157, 78] on div "Apply" at bounding box center [160, 79] width 11 height 6
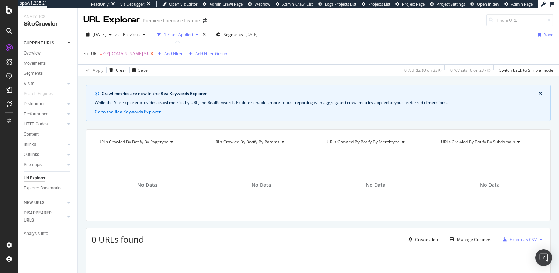
click at [155, 52] on icon at bounding box center [152, 53] width 6 height 7
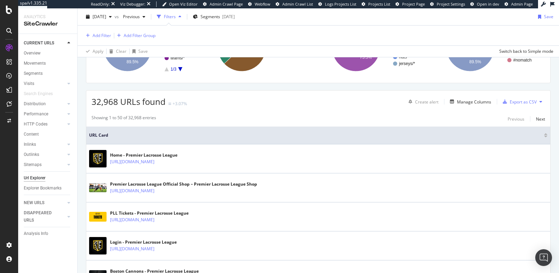
scroll to position [137, 0]
click at [98, 33] on div "Add Filter" at bounding box center [102, 35] width 19 height 6
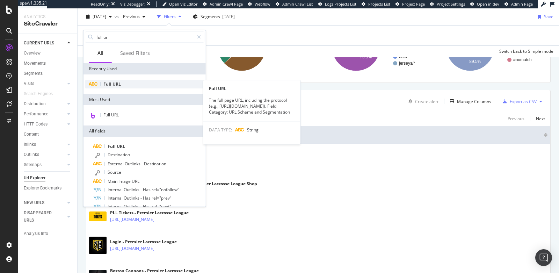
click at [109, 85] on span "Full" at bounding box center [107, 84] width 9 height 6
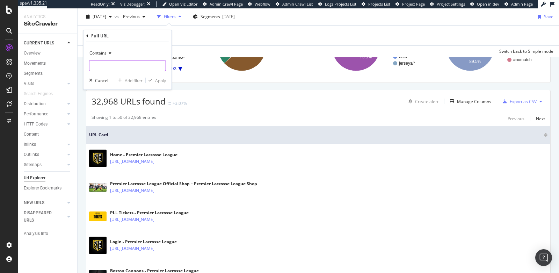
click at [105, 70] on input "text" at bounding box center [127, 65] width 76 height 11
type input "[DOMAIN_NAME]"
click at [155, 81] on div "Apply" at bounding box center [160, 81] width 11 height 6
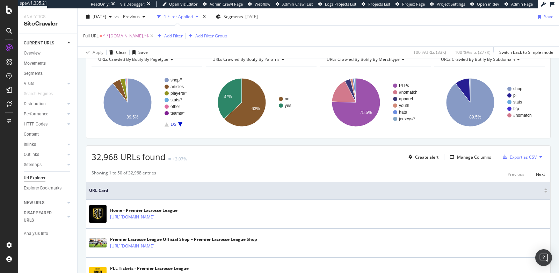
scroll to position [138, 0]
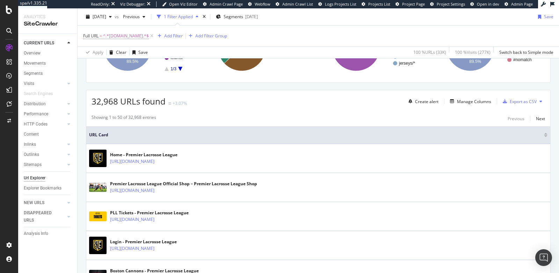
click at [139, 34] on span "^.*premierlacrosseleague.com.*$" at bounding box center [126, 36] width 46 height 10
click at [125, 63] on input "[DOMAIN_NAME]" at bounding box center [122, 64] width 66 height 11
type input "collections/hats/cannons"
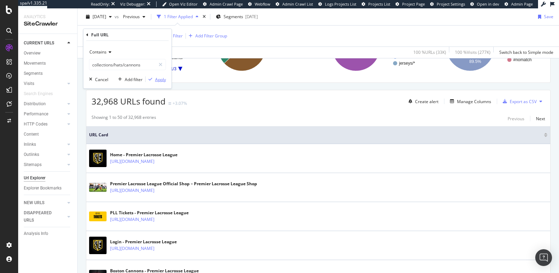
click at [160, 78] on div "Apply" at bounding box center [160, 79] width 11 height 6
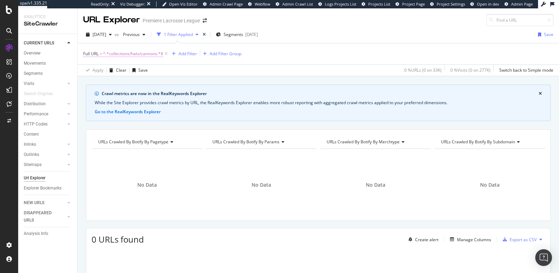
click at [142, 55] on span "^.*collections/hats/cannons.*$" at bounding box center [133, 54] width 60 height 10
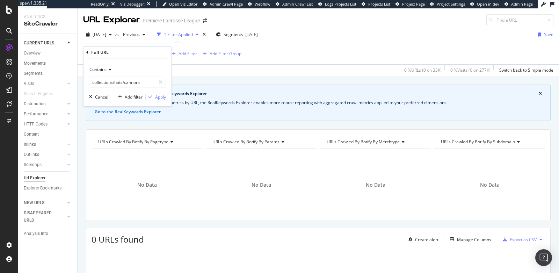
click at [100, 68] on span "Contains" at bounding box center [97, 69] width 17 height 6
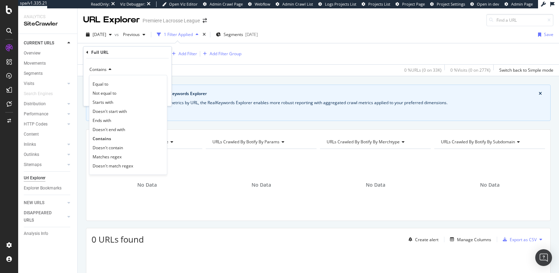
click at [87, 53] on icon at bounding box center [87, 52] width 2 height 4
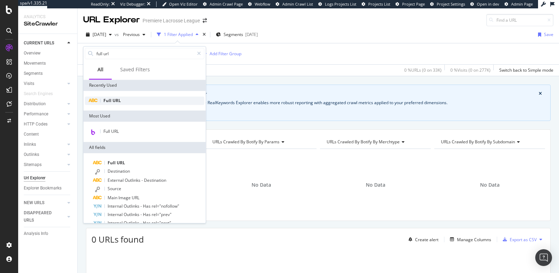
click at [118, 100] on span "URL" at bounding box center [116, 100] width 8 height 6
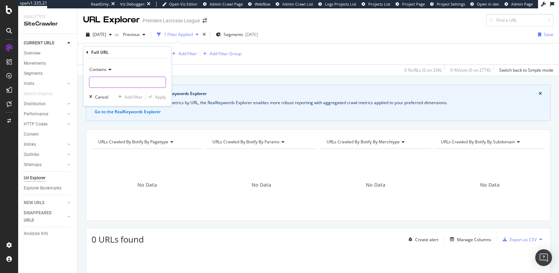
click at [113, 83] on input "text" at bounding box center [127, 81] width 76 height 11
type input "/jerseys/"
click at [156, 95] on div "Apply" at bounding box center [160, 97] width 11 height 6
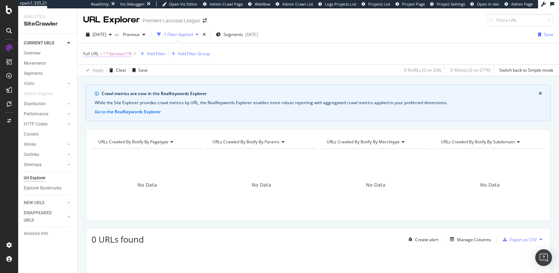
click at [105, 53] on span "^.*/jerseys/.*$" at bounding box center [117, 54] width 29 height 10
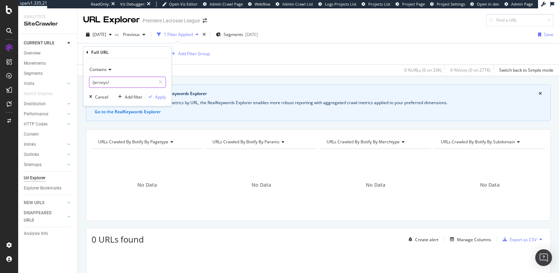
click at [115, 82] on input "/jerseys/" at bounding box center [122, 81] width 66 height 11
click at [116, 81] on input "/jerseys/" at bounding box center [122, 81] width 66 height 11
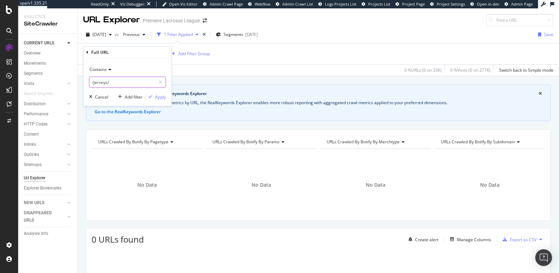
click at [116, 81] on input "/jerseys/" at bounding box center [122, 81] width 66 height 11
paste input "https://shop.premierlacrosseleague.com/collections/carolina-chaos"
type input "https://shop.premierlacrosseleague.com/collections/carolina-chaos"
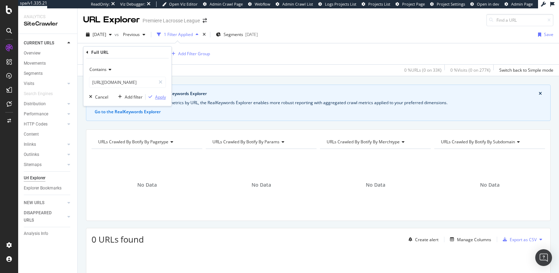
click at [155, 93] on button "Apply" at bounding box center [156, 96] width 20 height 7
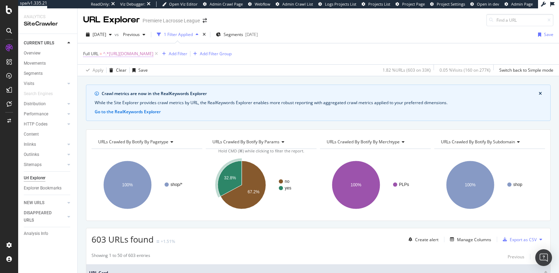
click at [153, 54] on span "^.*https://shop.premierlacrosseleague.com/collections/carolina-chaos.*$" at bounding box center [128, 54] width 50 height 10
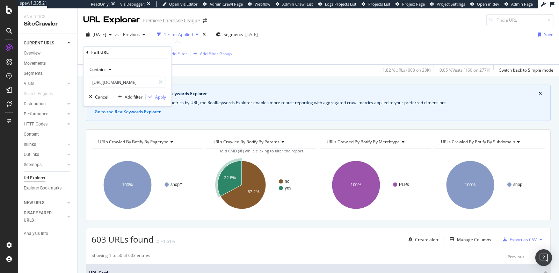
click at [105, 71] on span "Contains" at bounding box center [97, 69] width 17 height 6
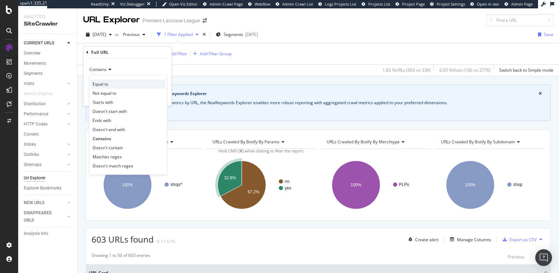
click at [104, 83] on span "Equal to" at bounding box center [101, 84] width 16 height 6
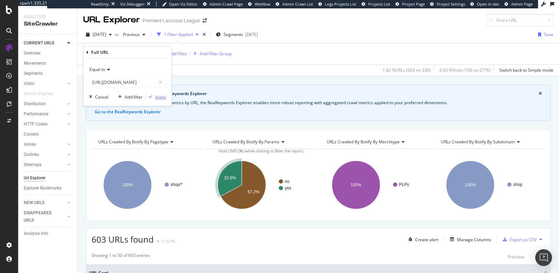
click at [157, 96] on div "Apply" at bounding box center [160, 97] width 11 height 6
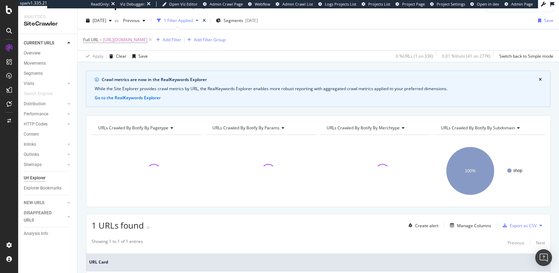
scroll to position [82, 0]
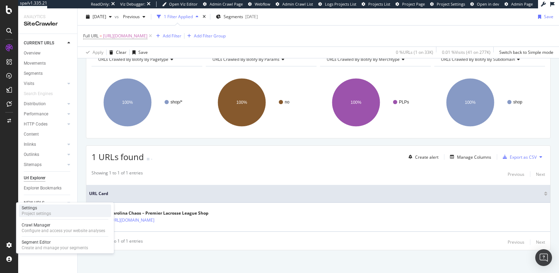
click at [42, 211] on div "Project settings" at bounding box center [36, 214] width 29 height 6
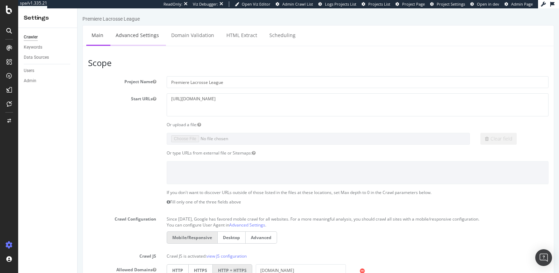
click at [132, 38] on link "Advanced Settings" at bounding box center [137, 34] width 54 height 19
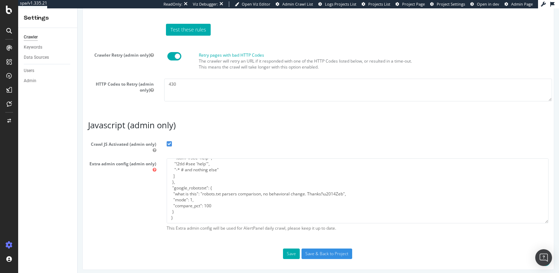
scroll to position [586, 0]
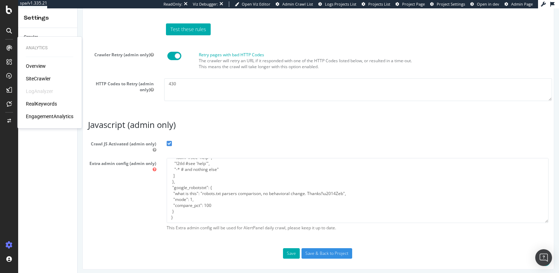
click at [36, 78] on div "SiteCrawler" at bounding box center [38, 78] width 25 height 7
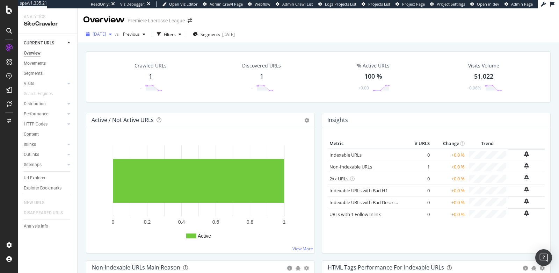
click at [106, 36] on span "[DATE]" at bounding box center [100, 34] width 14 height 6
click at [110, 80] on div "2025 Aug. 1st 33.0K URLs" at bounding box center [129, 85] width 83 height 10
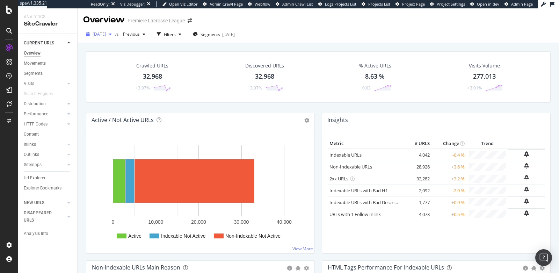
click at [104, 32] on span "[DATE]" at bounding box center [100, 34] width 14 height 6
click at [203, 113] on div "Active / Not Active URLs Chart (by Value) Chart (by Percentage) Table Expand Ex…" at bounding box center [200, 120] width 228 height 14
click at [35, 179] on div "Url Explorer" at bounding box center [35, 177] width 22 height 7
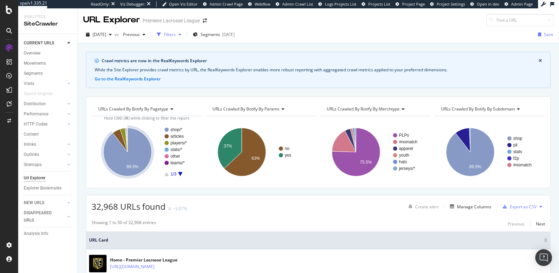
click at [161, 32] on icon "button" at bounding box center [159, 34] width 4 height 4
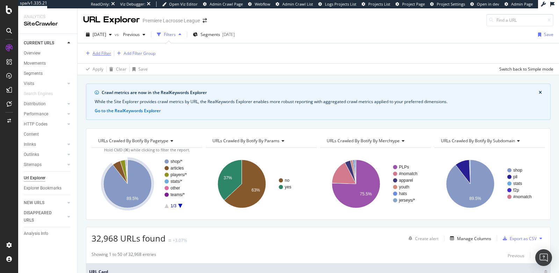
click at [100, 52] on div "Add Filter" at bounding box center [102, 53] width 19 height 6
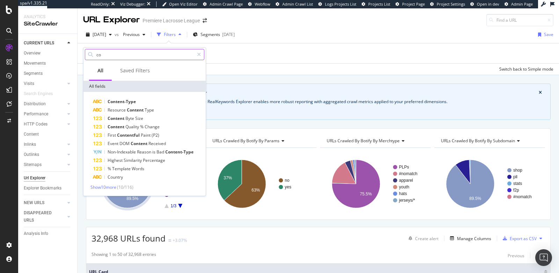
type input "c"
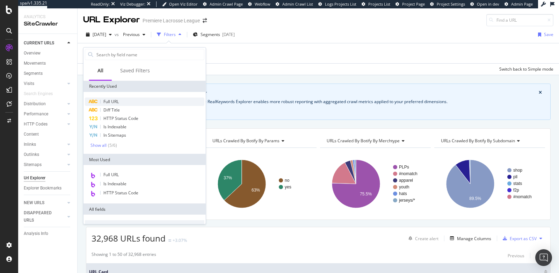
click at [119, 103] on div "Full URL" at bounding box center [144, 101] width 119 height 8
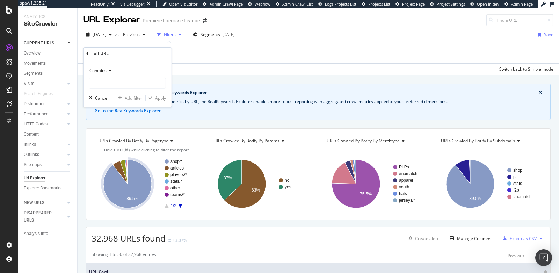
click at [103, 69] on span "Contains" at bounding box center [97, 70] width 17 height 6
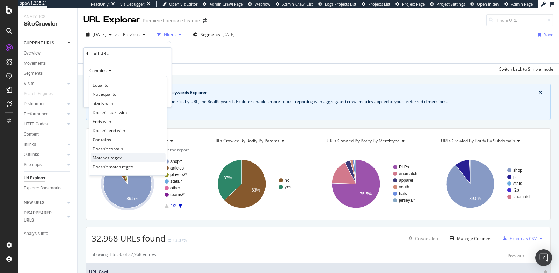
click at [108, 157] on span "Matches regex" at bounding box center [107, 158] width 29 height 6
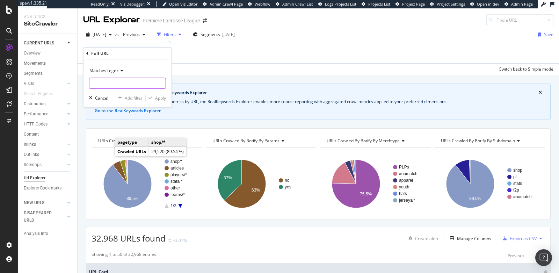
click at [105, 82] on input "text" at bounding box center [127, 83] width 76 height 11
paste input "^https:\/\/shop\.premierlacrosseleague\.com\/collections\/(?:mini-stick|jerseys…"
click at [105, 85] on input "text" at bounding box center [122, 83] width 66 height 11
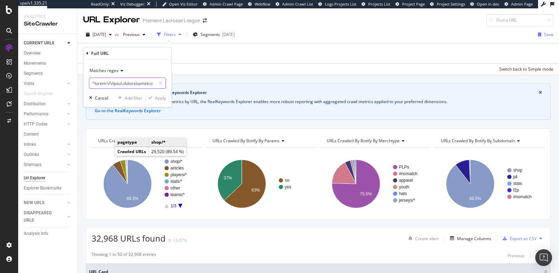
drag, startPoint x: 93, startPoint y: 82, endPoint x: 86, endPoint y: 82, distance: 7.0
click at [86, 82] on div "Matches regex Cancel Add filter Apply" at bounding box center [127, 82] width 88 height 47
click at [136, 82] on input "\/atlas|champion-reversible-pinnies|pll-all-star\/pll|waterdogs-jerseys|pll\/sh…" at bounding box center [122, 83] width 66 height 11
drag, startPoint x: 104, startPoint y: 84, endPoint x: 79, endPoint y: 83, distance: 25.5
click at [79, 83] on body "spa/v1.335.21 ReadOnly: Viz Debugger: Open Viz Editor Admin Crawl Page Webflow …" at bounding box center [279, 136] width 559 height 273
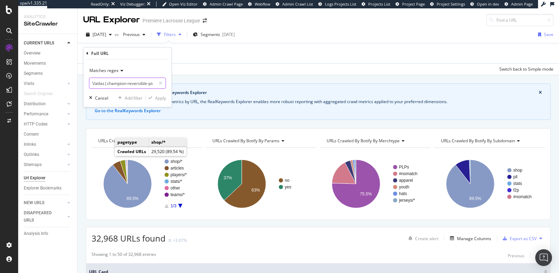
type input "\/atlas"
click at [116, 85] on input "\/atlas" at bounding box center [122, 83] width 66 height 11
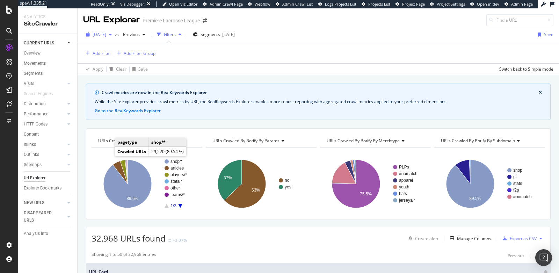
click at [106, 35] on span "[DATE]" at bounding box center [100, 34] width 14 height 6
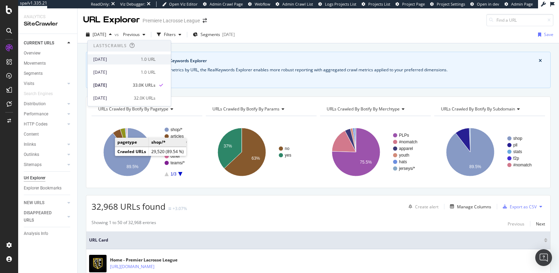
click at [122, 58] on div "[DATE]" at bounding box center [114, 59] width 43 height 6
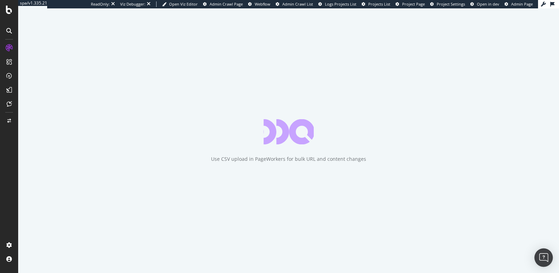
click at [540, 255] on img "Open Intercom Messenger" at bounding box center [543, 257] width 9 height 9
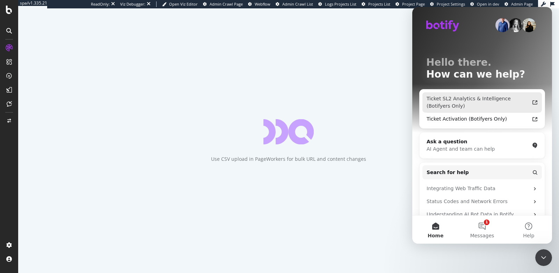
click at [466, 101] on div "Ticket SL2 Analytics & Intelligence (Botifyers Only)" at bounding box center [477, 102] width 103 height 15
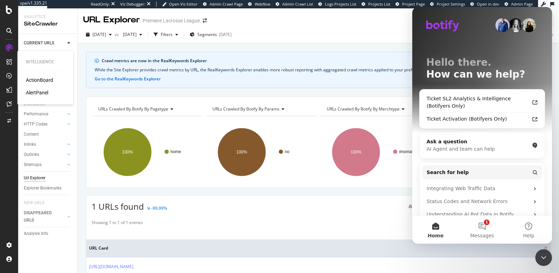
click at [37, 89] on div "AlertPanel" at bounding box center [37, 92] width 22 height 7
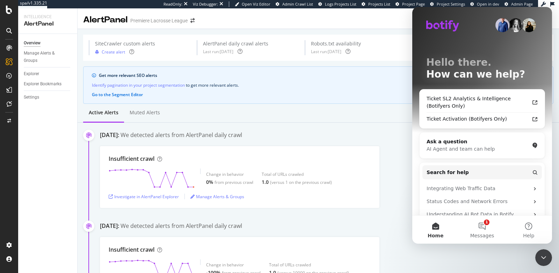
click at [547, 262] on div "Close Intercom Messenger" at bounding box center [543, 257] width 17 height 17
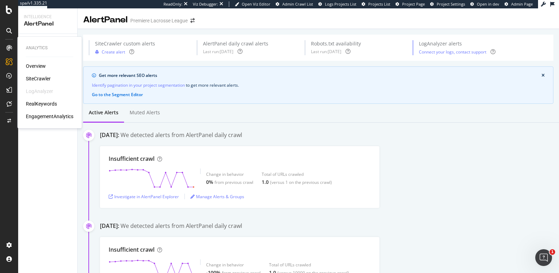
click at [44, 78] on div "SiteCrawler" at bounding box center [38, 78] width 25 height 7
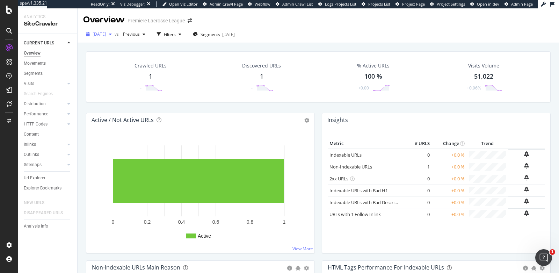
click at [106, 35] on span "[DATE]" at bounding box center [100, 34] width 14 height 6
click at [118, 85] on div "[DATE]" at bounding box center [111, 85] width 36 height 6
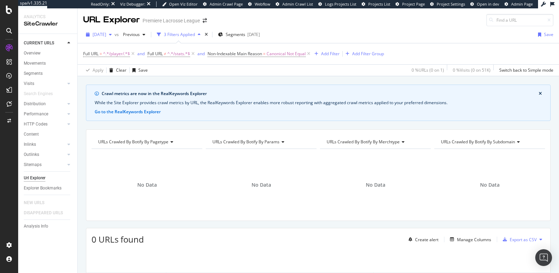
click at [106, 32] on span "2025 Aug. 11th" at bounding box center [100, 34] width 14 height 6
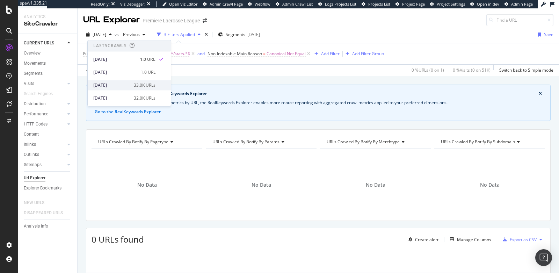
click at [121, 86] on div "2025 Aug. 1st" at bounding box center [111, 85] width 36 height 6
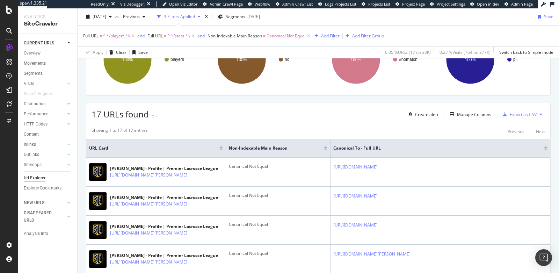
scroll to position [126, 0]
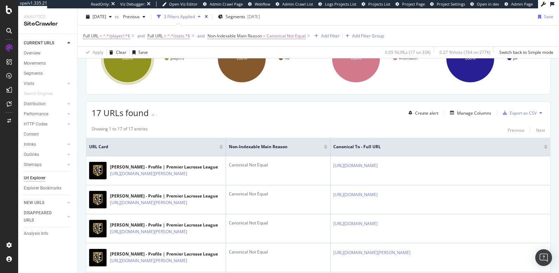
click at [522, 3] on span "Admin Page" at bounding box center [522, 3] width 22 height 5
click at [140, 52] on div "Save" at bounding box center [142, 52] width 9 height 6
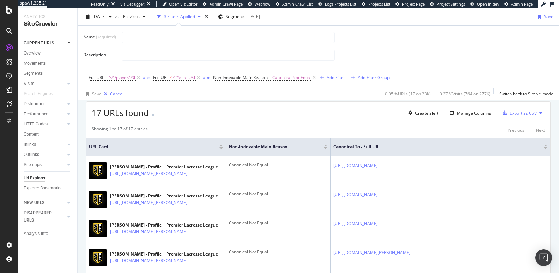
click at [112, 93] on div "Cancel" at bounding box center [116, 94] width 13 height 6
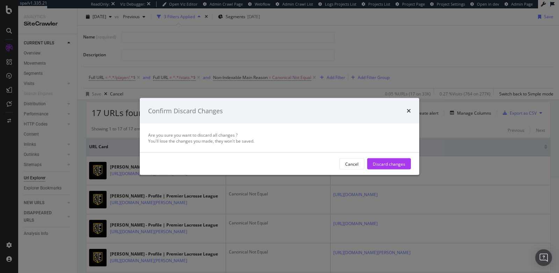
click at [406, 110] on div "Confirm Discard Changes" at bounding box center [279, 110] width 263 height 9
click at [408, 109] on icon "times" at bounding box center [408, 111] width 4 height 6
